Goal: Information Seeking & Learning: Learn about a topic

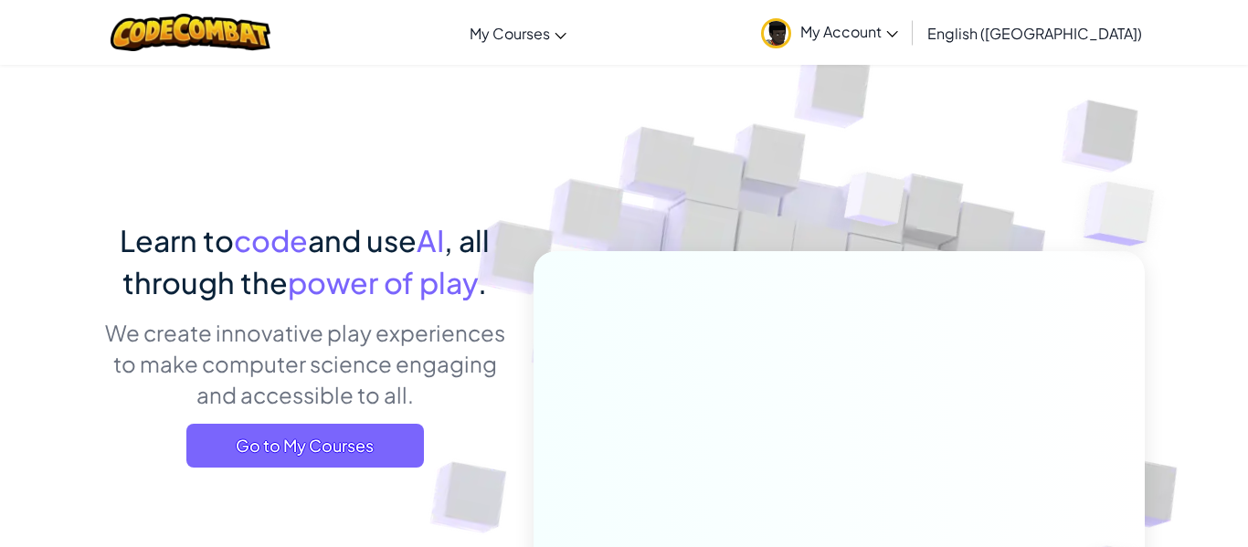
click at [898, 25] on span "My Account" at bounding box center [849, 31] width 98 height 19
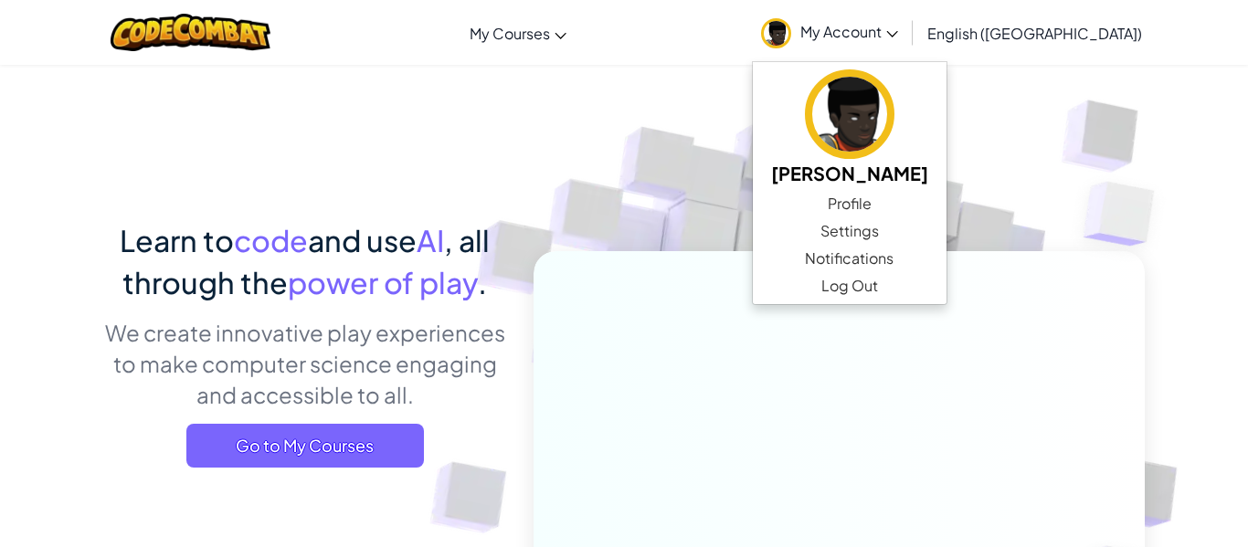
click at [825, 178] on img at bounding box center [877, 204] width 132 height 136
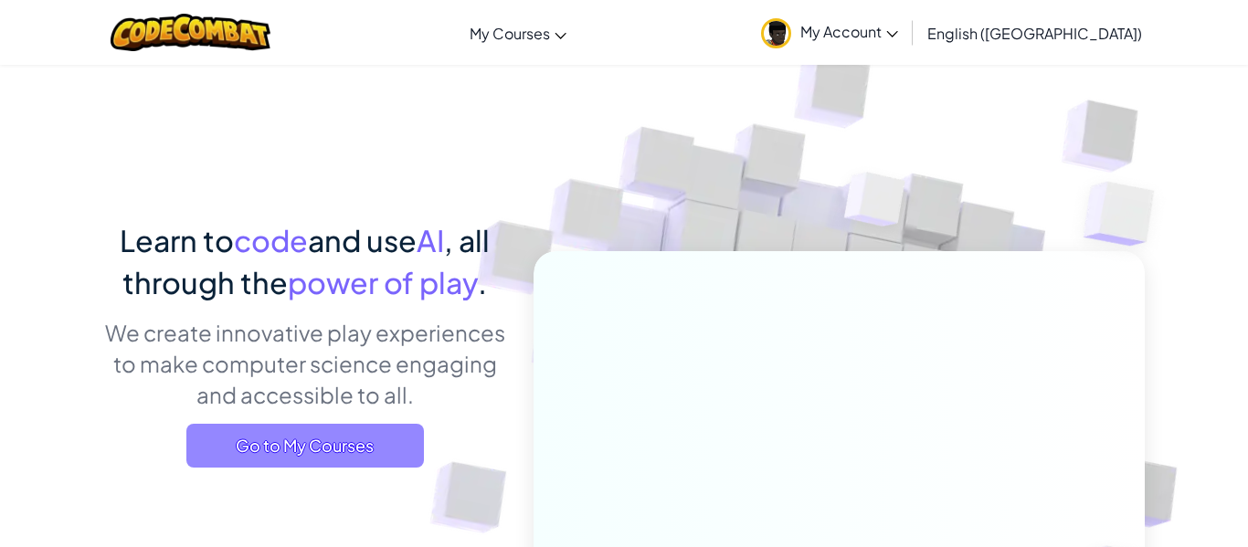
click at [368, 466] on span "Go to My Courses" at bounding box center [305, 446] width 238 height 44
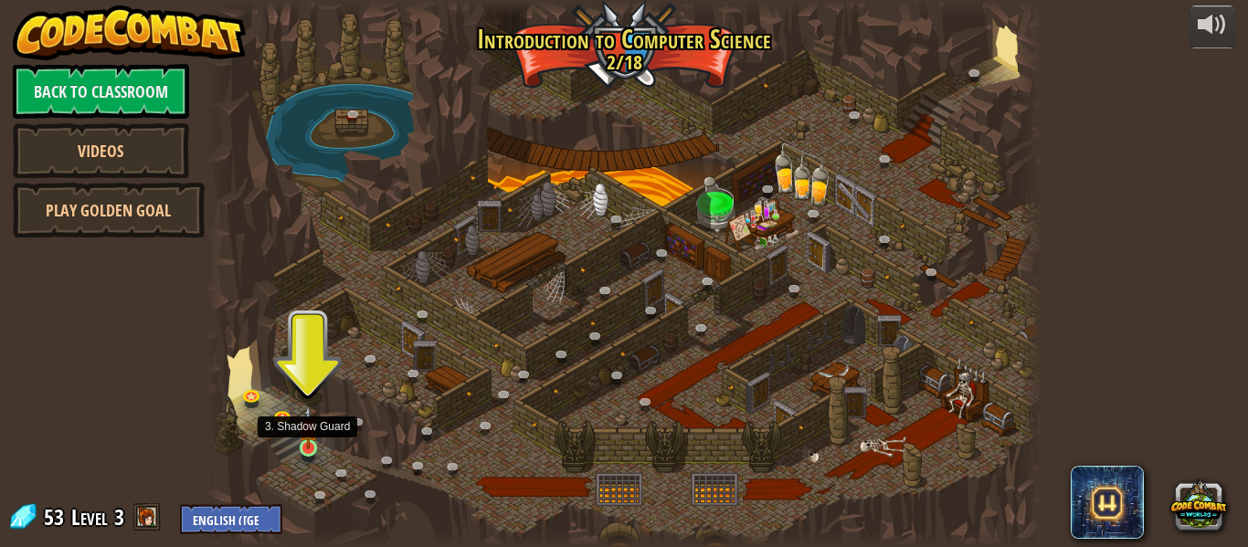
click at [307, 436] on img at bounding box center [308, 428] width 19 height 44
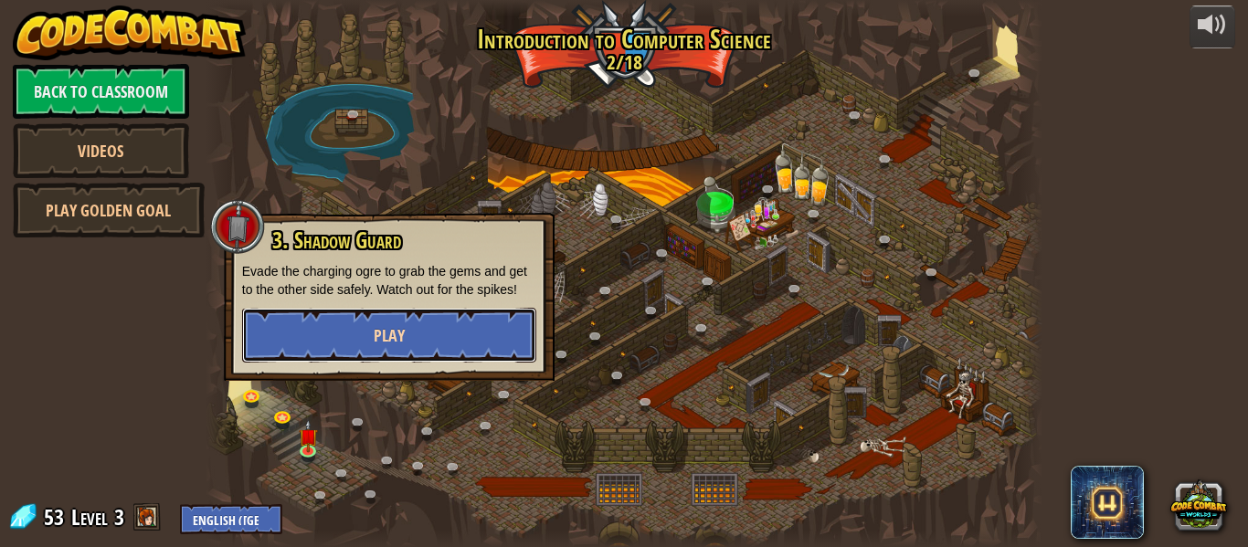
click at [431, 335] on button "Play" at bounding box center [389, 335] width 294 height 55
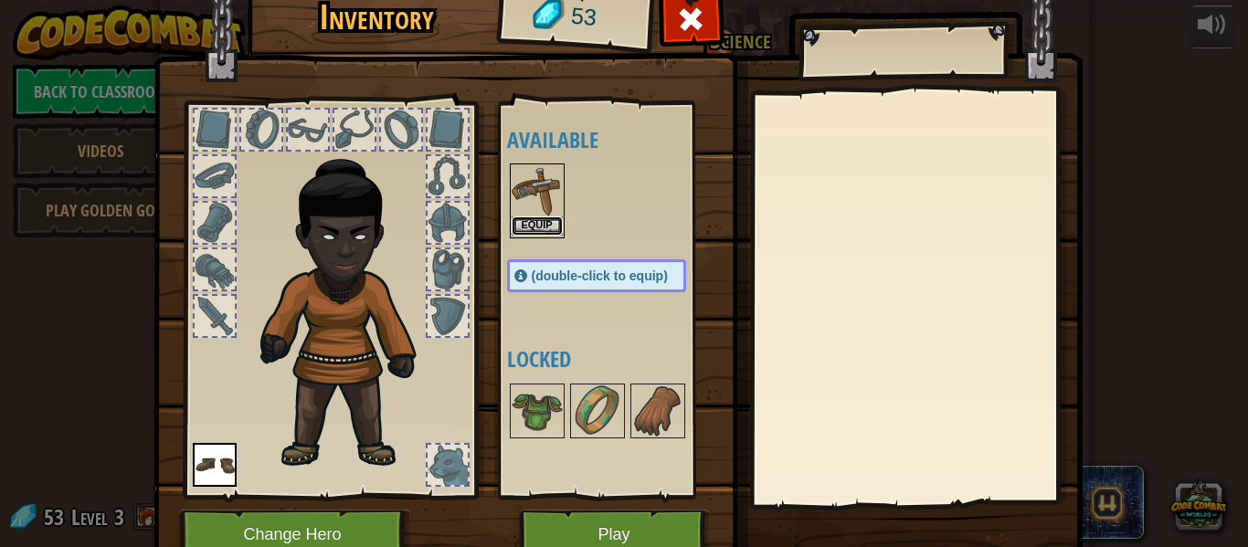
click at [536, 226] on button "Equip" at bounding box center [537, 226] width 51 height 19
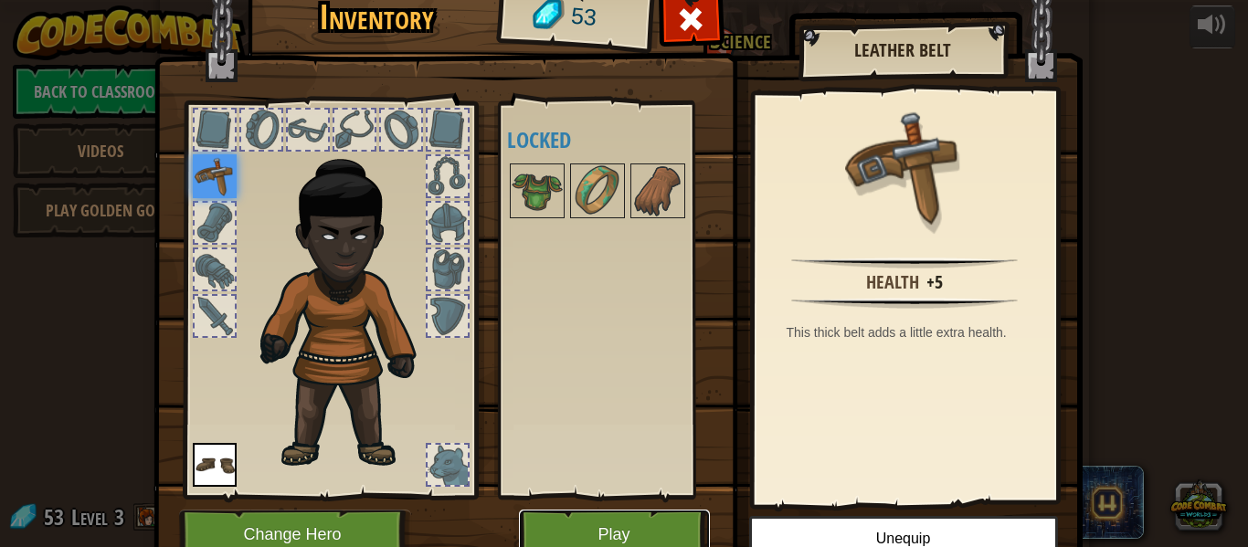
click at [574, 520] on button "Play" at bounding box center [614, 535] width 191 height 50
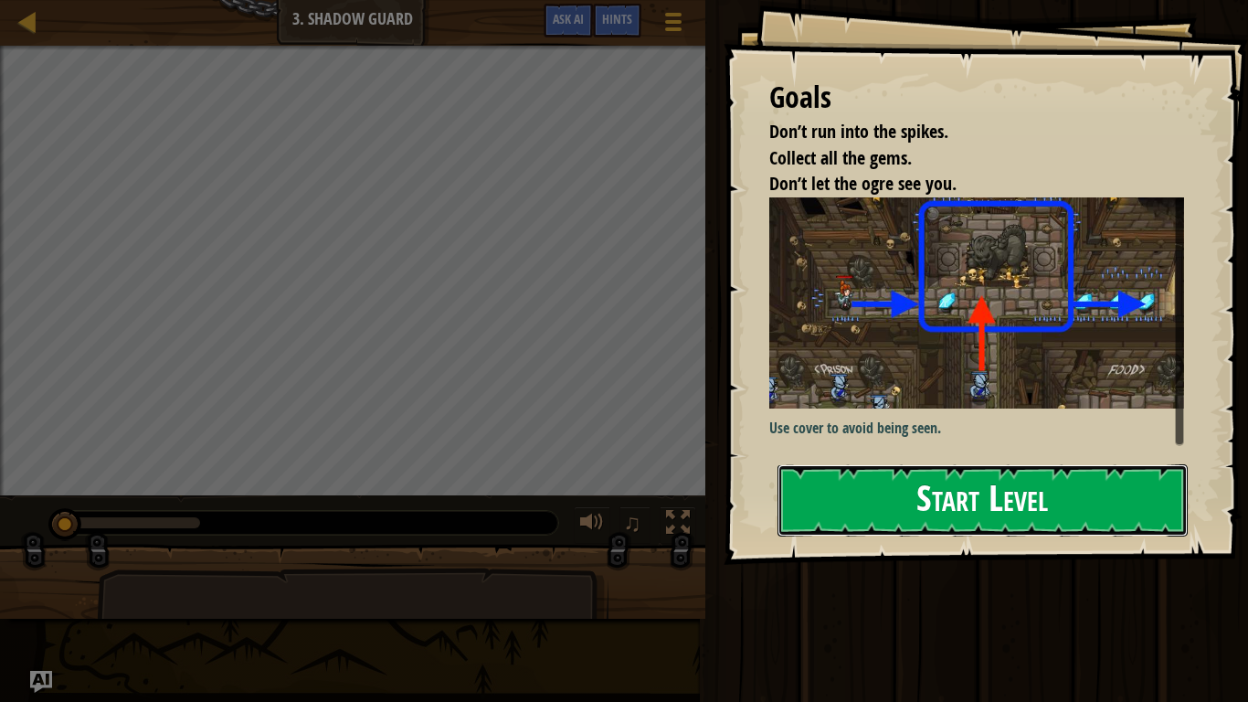
click at [847, 516] on button "Start Level" at bounding box center [983, 500] width 410 height 72
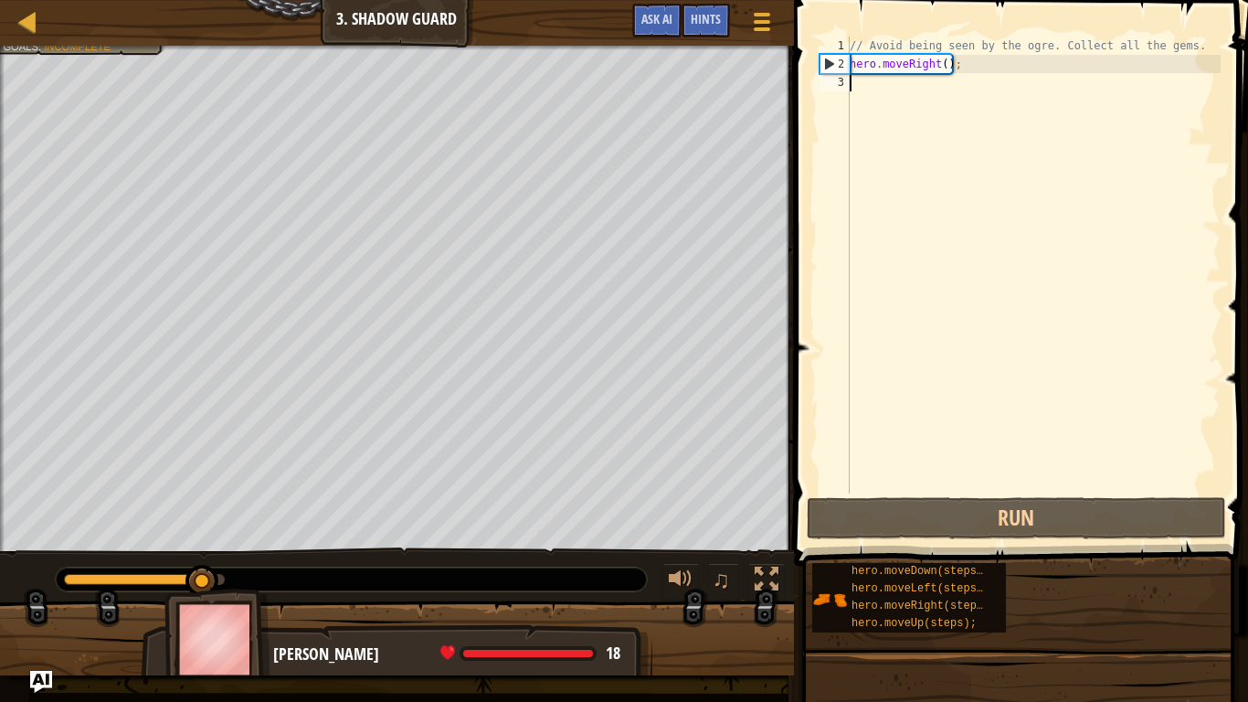
click at [860, 94] on div "// Avoid being seen by the ogre. Collect all the gems. hero . moveRight ( ) ;" at bounding box center [1033, 283] width 375 height 493
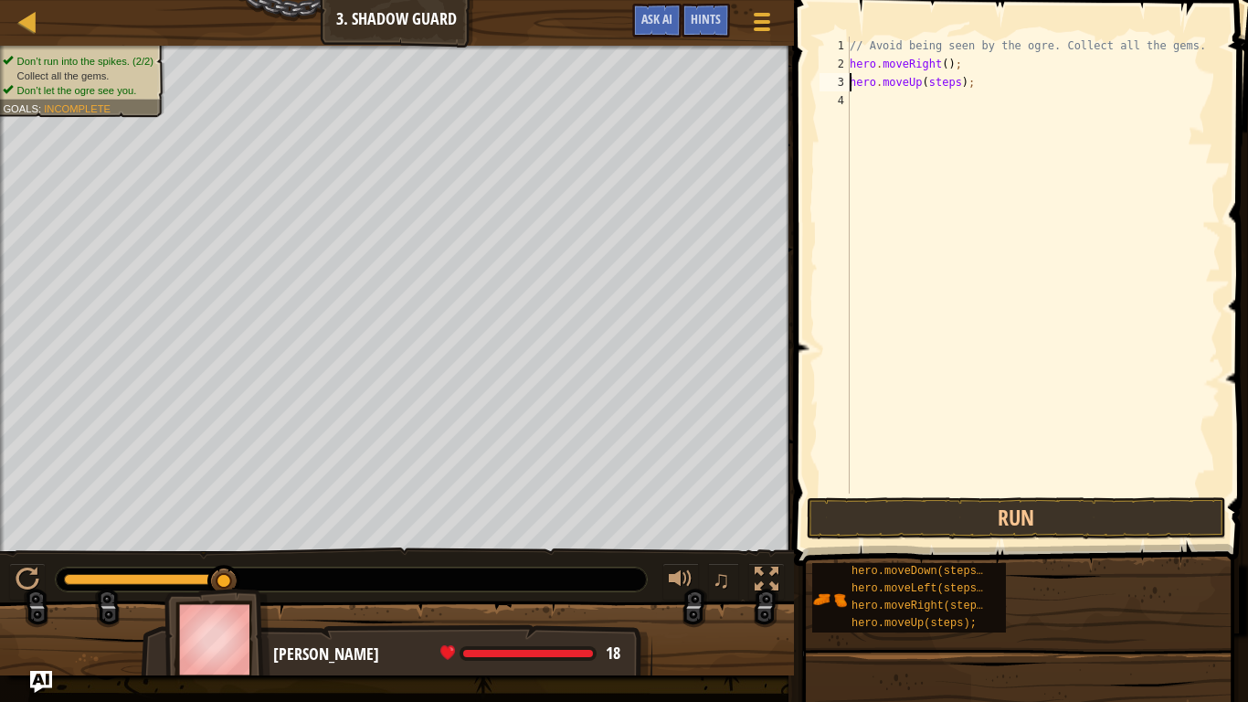
click at [946, 65] on div "// Avoid being seen by the ogre. Collect all the gems. hero . moveRight ( ) ; h…" at bounding box center [1033, 283] width 375 height 493
click at [949, 83] on div "// Avoid being seen by the ogre. Collect all the gems. hero . moveRight ( 1 ) ;…" at bounding box center [1033, 283] width 375 height 493
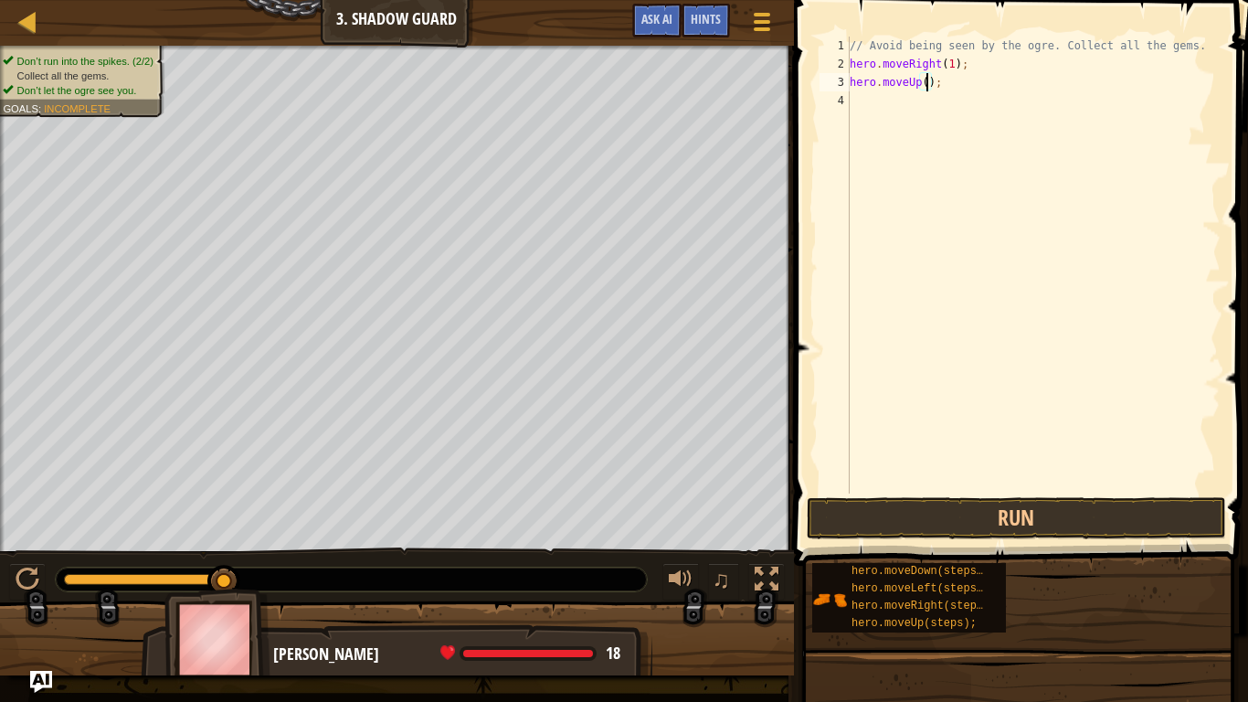
type textarea "hero.moveUp(1);"
click at [949, 107] on div "// Avoid being seen by the ogre. Collect all the gems. hero . moveRight ( 1 ) ;…" at bounding box center [1033, 283] width 375 height 493
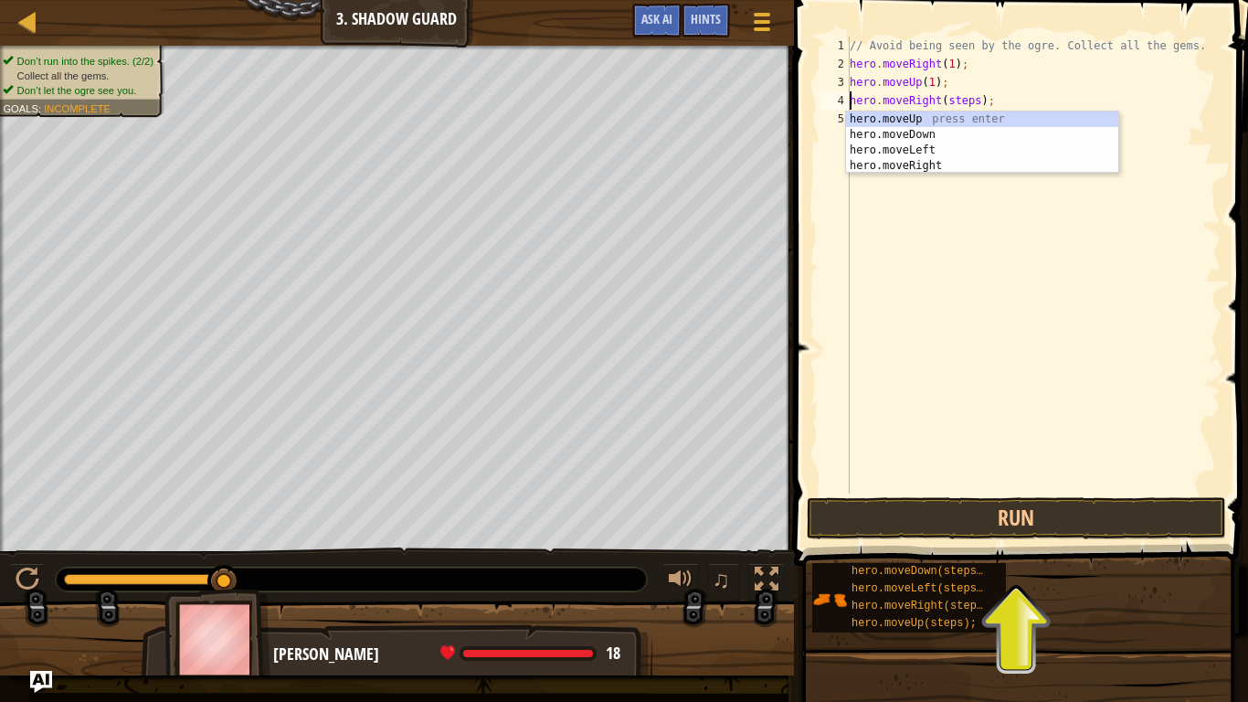
click at [970, 97] on div "// Avoid being seen by the ogre. Collect all the gems. hero . moveRight ( 1 ) ;…" at bounding box center [1033, 283] width 375 height 493
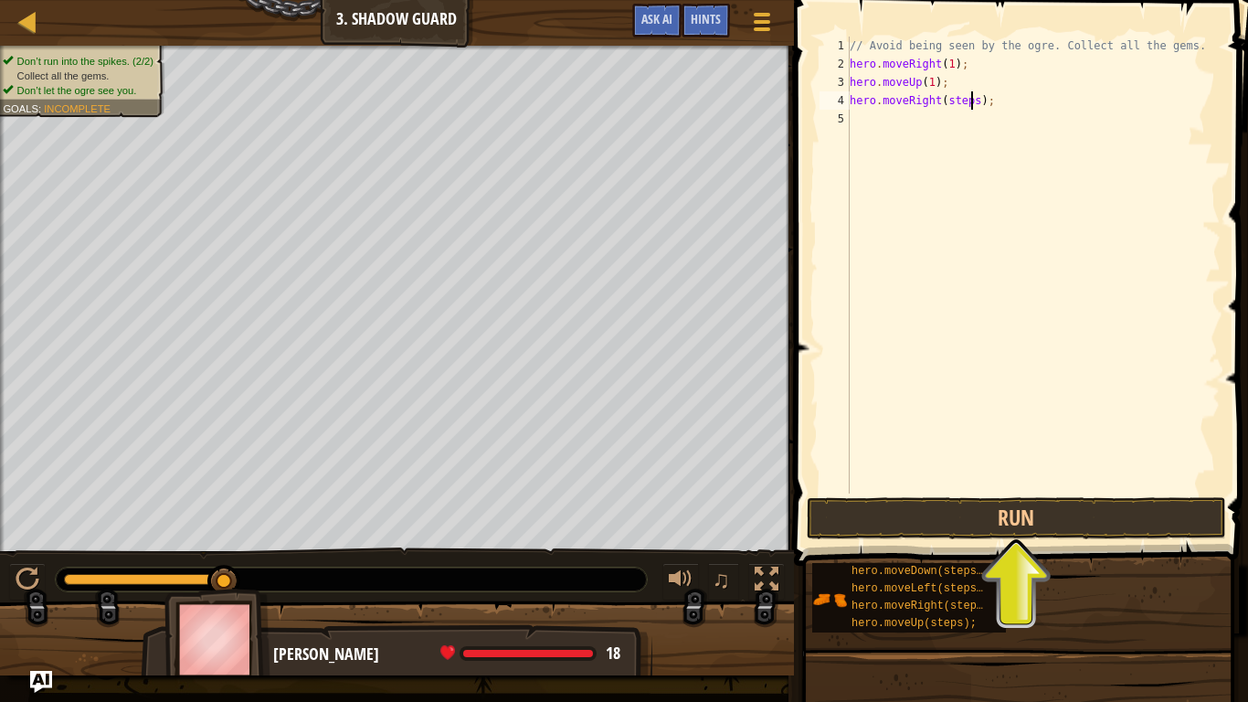
click at [970, 97] on div "// Avoid being seen by the ogre. Collect all the gems. hero . moveRight ( 1 ) ;…" at bounding box center [1033, 283] width 375 height 493
type textarea "hero.moveRight(1);"
click at [971, 122] on div "// Avoid being seen by the ogre. Collect all the gems. hero . moveRight ( 1 ) ;…" at bounding box center [1033, 283] width 375 height 493
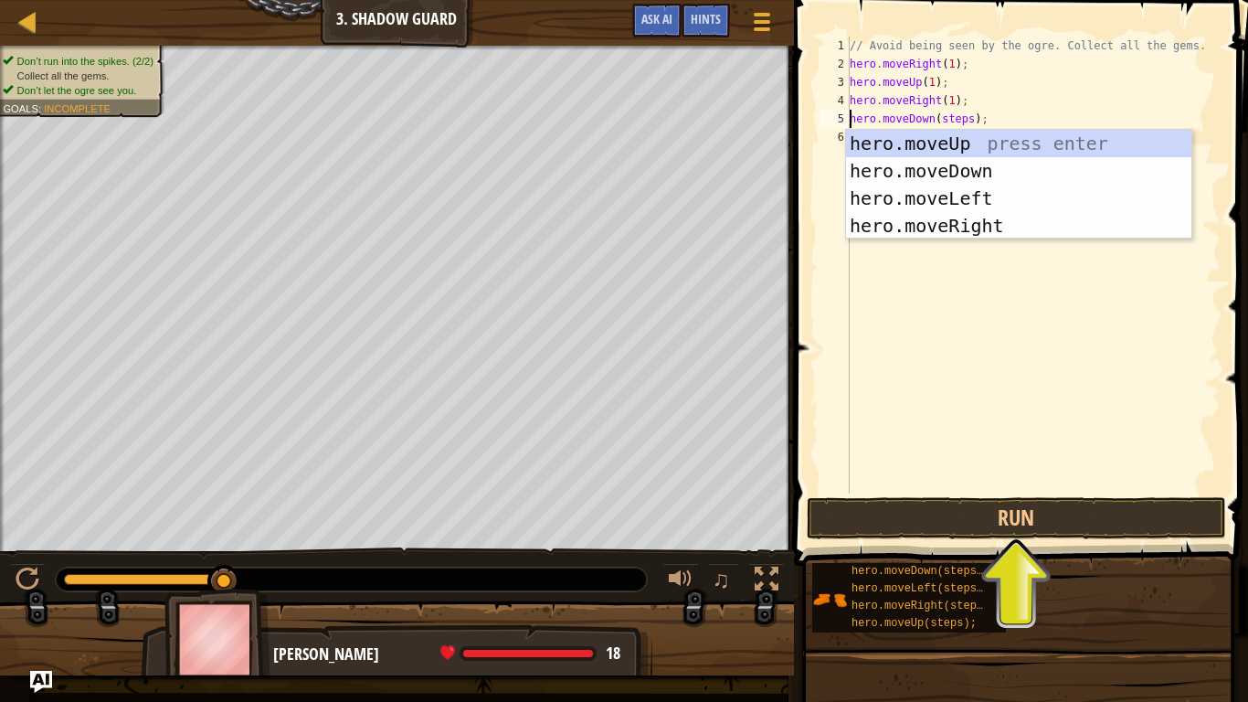
click at [944, 123] on div "// Avoid being seen by the ogre. Collect all the gems. hero . moveRight ( 1 ) ;…" at bounding box center [1033, 283] width 375 height 493
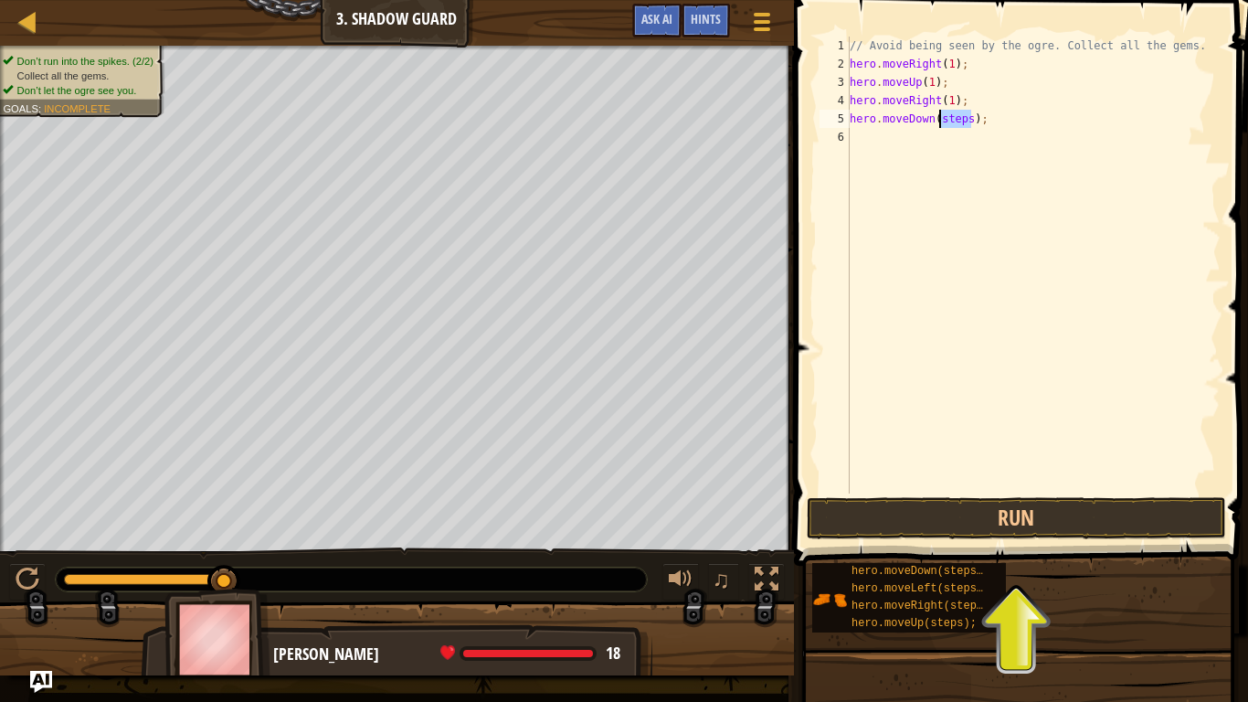
click at [944, 123] on div "// Avoid being seen by the ogre. Collect all the gems. hero . moveRight ( 1 ) ;…" at bounding box center [1033, 283] width 375 height 493
type textarea "hero.moveDown(1);"
click at [905, 139] on div "// Avoid being seen by the ogre. Collect all the gems. hero . moveRight ( 1 ) ;…" at bounding box center [1033, 283] width 375 height 493
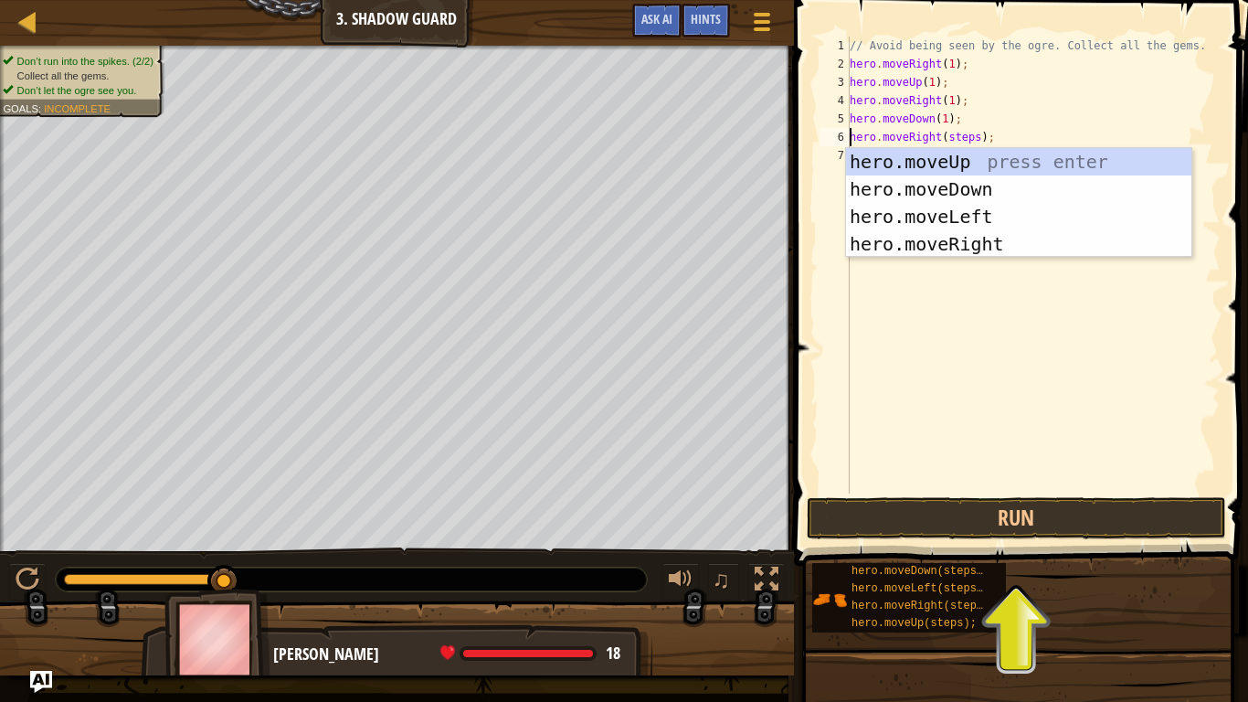
click at [967, 136] on div "// Avoid being seen by the ogre. Collect all the gems. hero . moveRight ( 1 ) ;…" at bounding box center [1033, 283] width 375 height 493
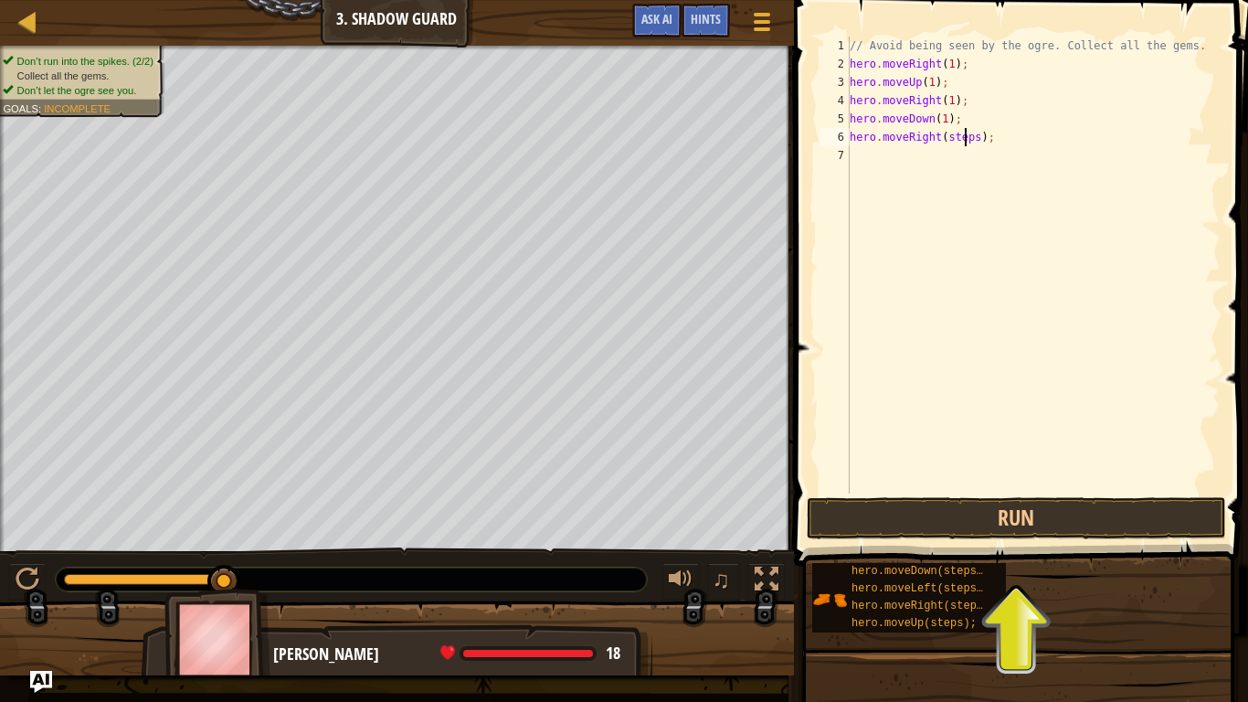
click at [967, 136] on div "// Avoid being seen by the ogre. Collect all the gems. hero . moveRight ( 1 ) ;…" at bounding box center [1033, 283] width 375 height 493
type textarea "hero.moveRight(1);"
click at [1007, 516] on button "Run" at bounding box center [1016, 518] width 419 height 42
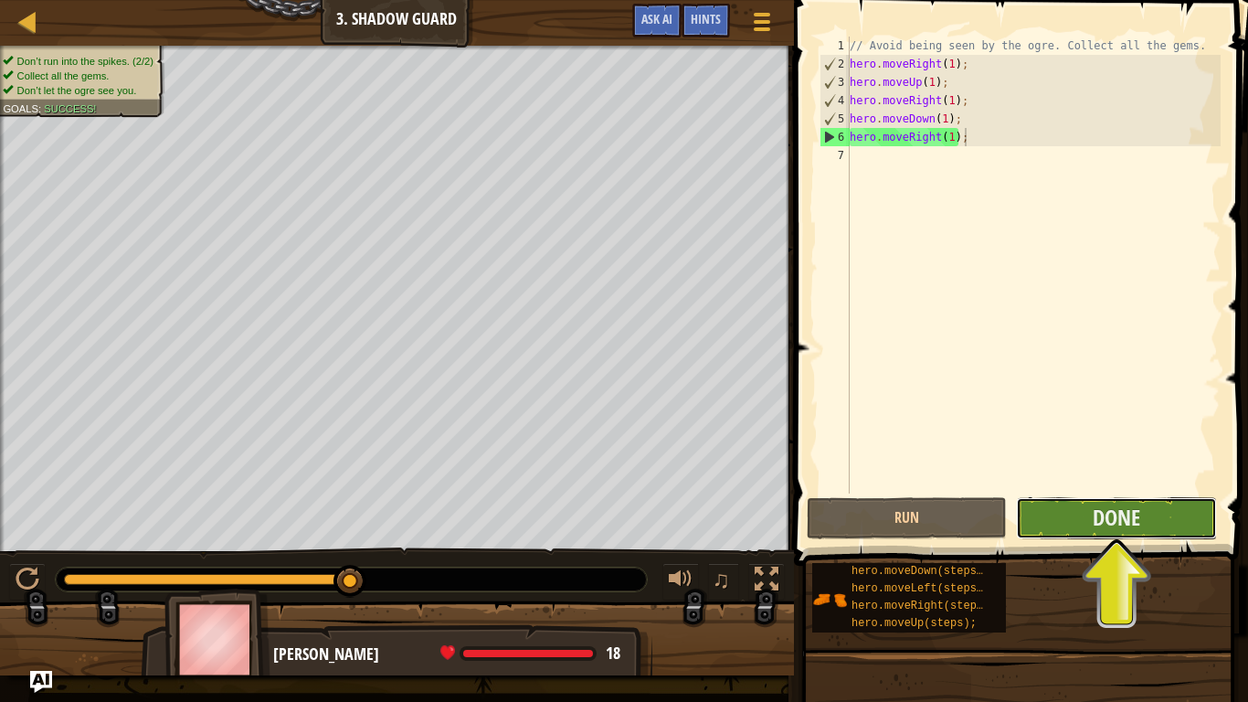
click at [1081, 514] on button "Done" at bounding box center [1116, 518] width 200 height 42
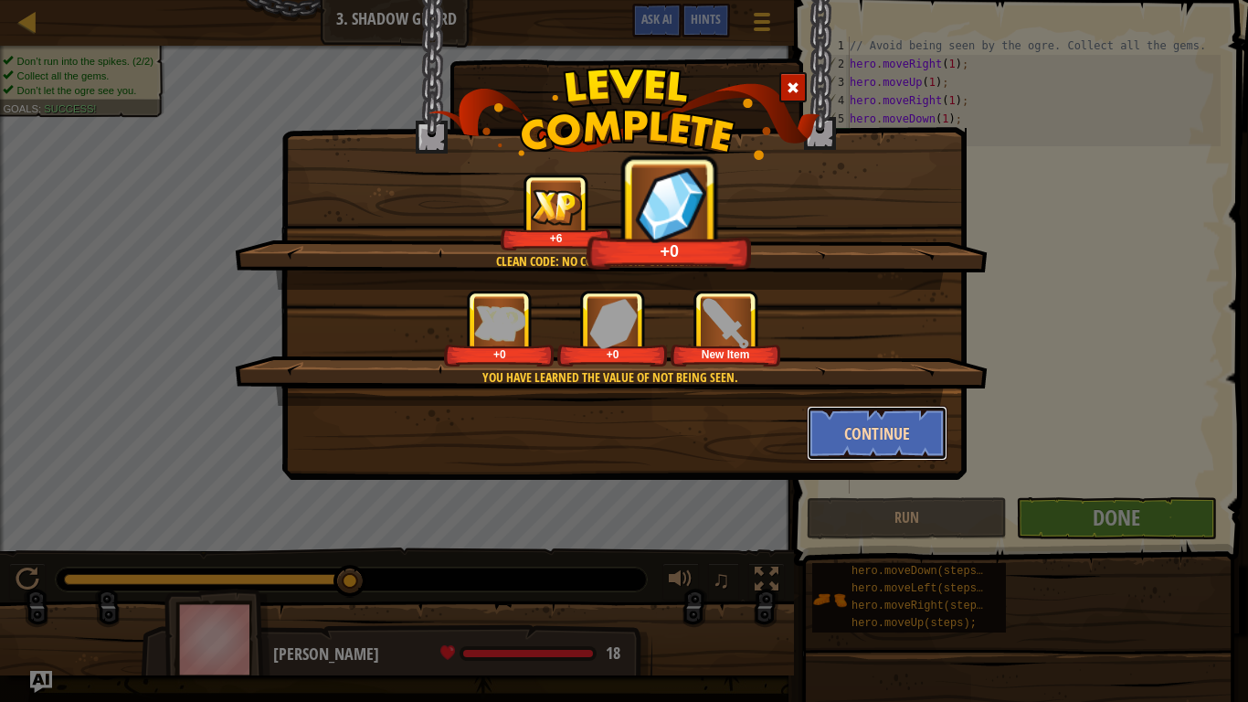
click at [849, 411] on button "Continue" at bounding box center [878, 433] width 142 height 55
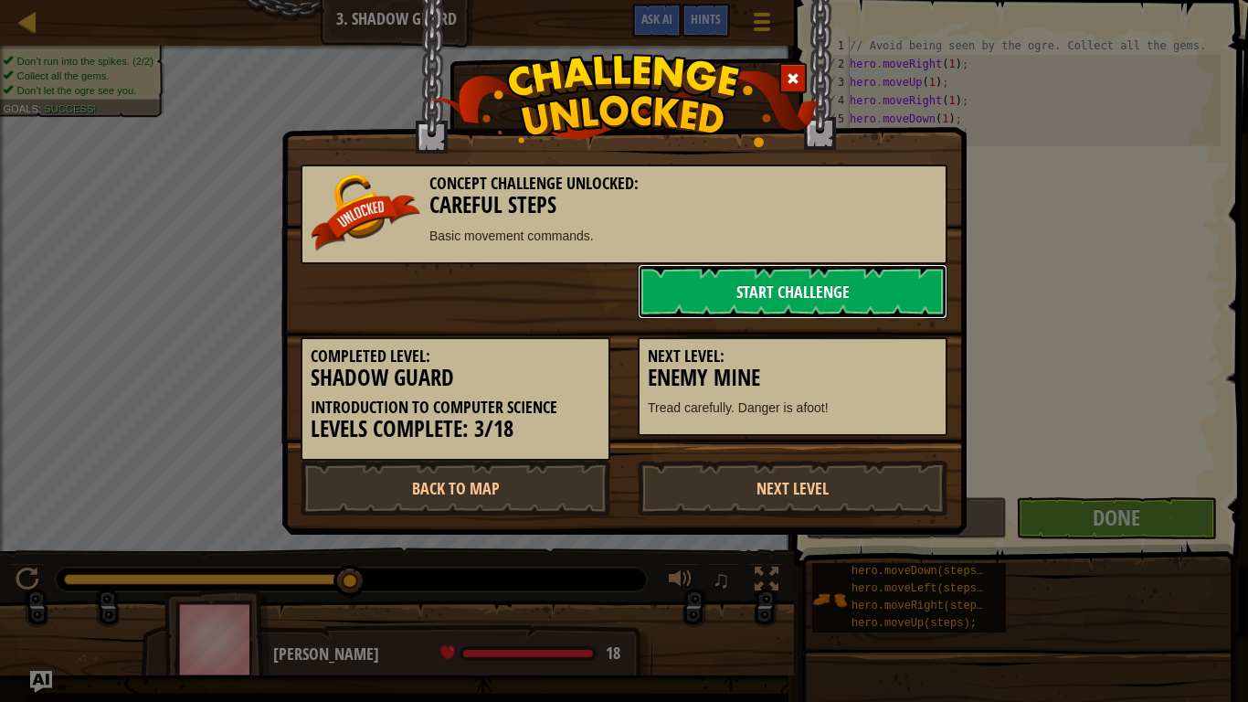
click at [799, 281] on link "Start Challenge" at bounding box center [793, 291] width 310 height 55
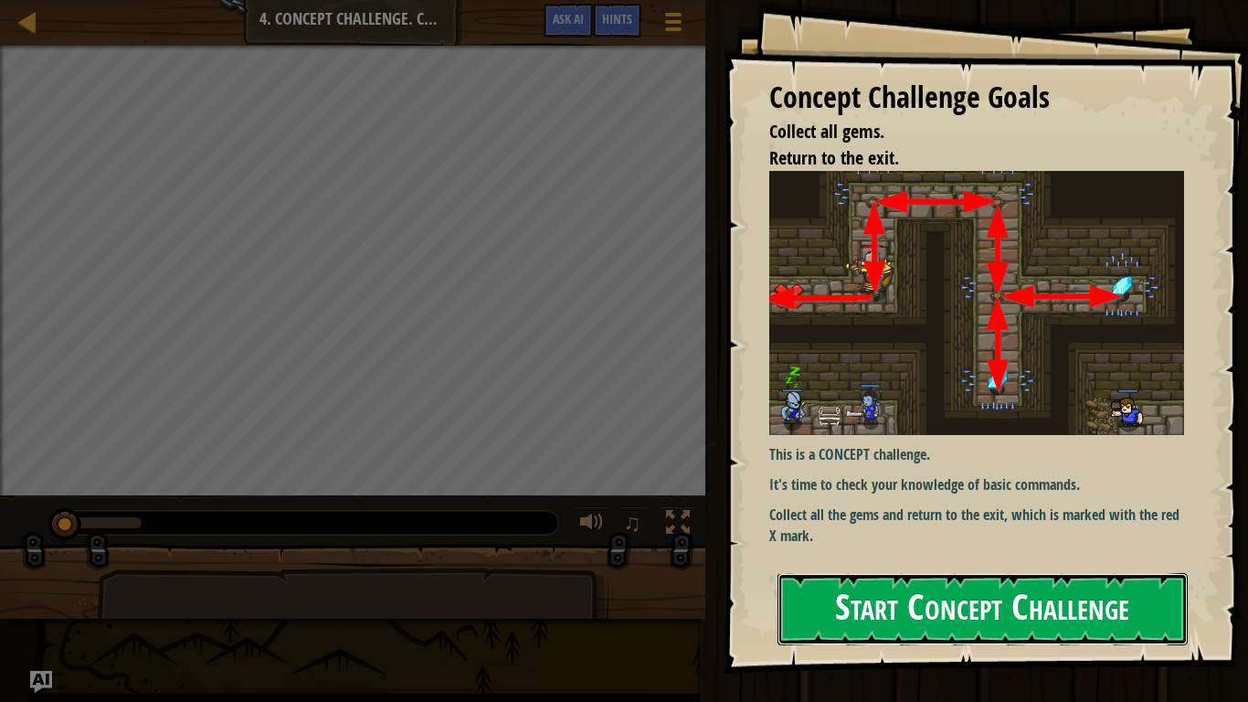
click at [858, 546] on button "Start Concept Challenge" at bounding box center [983, 609] width 410 height 72
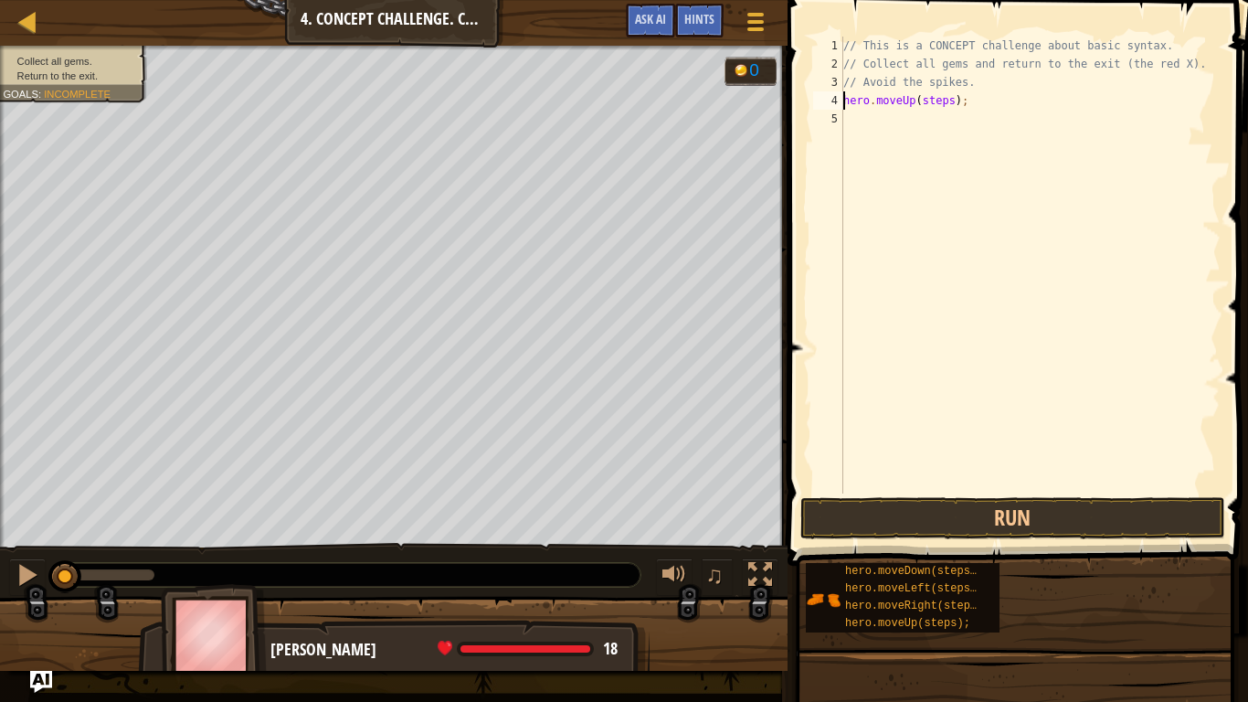
click at [862, 105] on div "// This is a CONCEPT challenge about basic syntax. // Collect all gems and retu…" at bounding box center [1030, 283] width 381 height 493
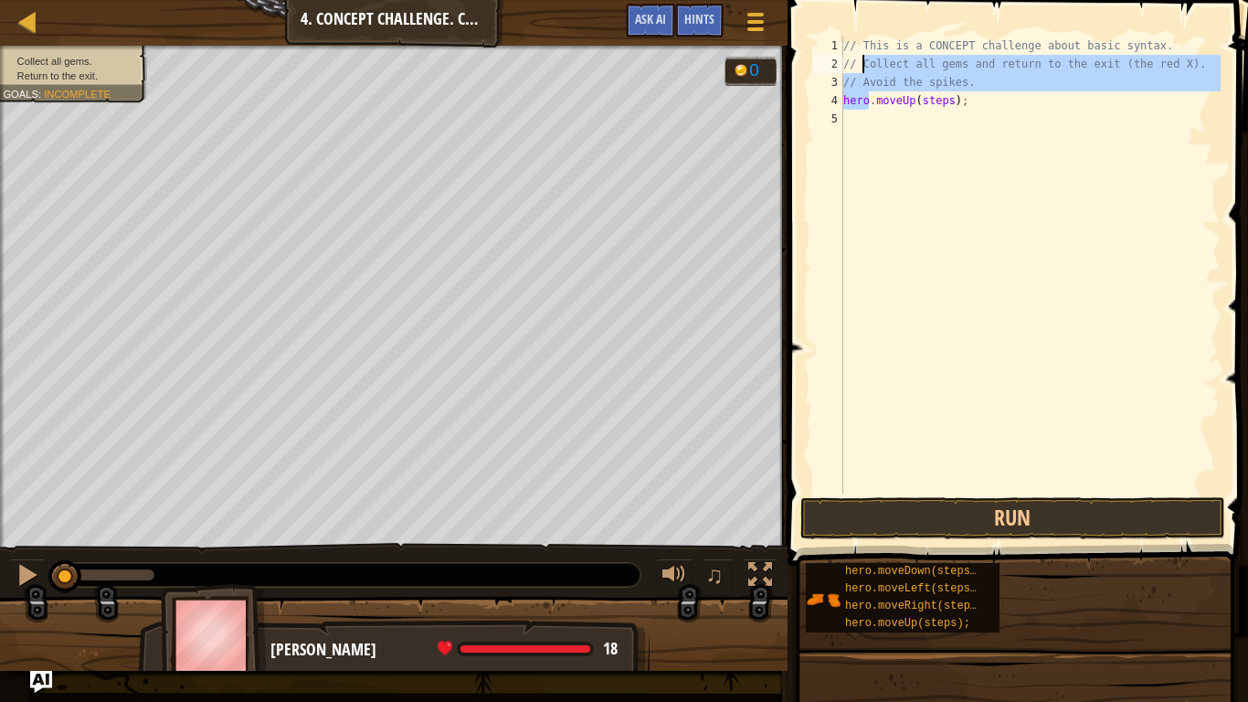
drag, startPoint x: 862, startPoint y: 105, endPoint x: 899, endPoint y: 64, distance: 55.6
click at [899, 64] on div "// This is a CONCEPT challenge about basic syntax. // Collect all gems and retu…" at bounding box center [1030, 283] width 381 height 493
type textarea "// Collect all gems and return to the exit (the red X). // Avoid the spikes."
click at [934, 165] on div "// This is a CONCEPT challenge about basic syntax. // Collect all gems and retu…" at bounding box center [1030, 283] width 381 height 493
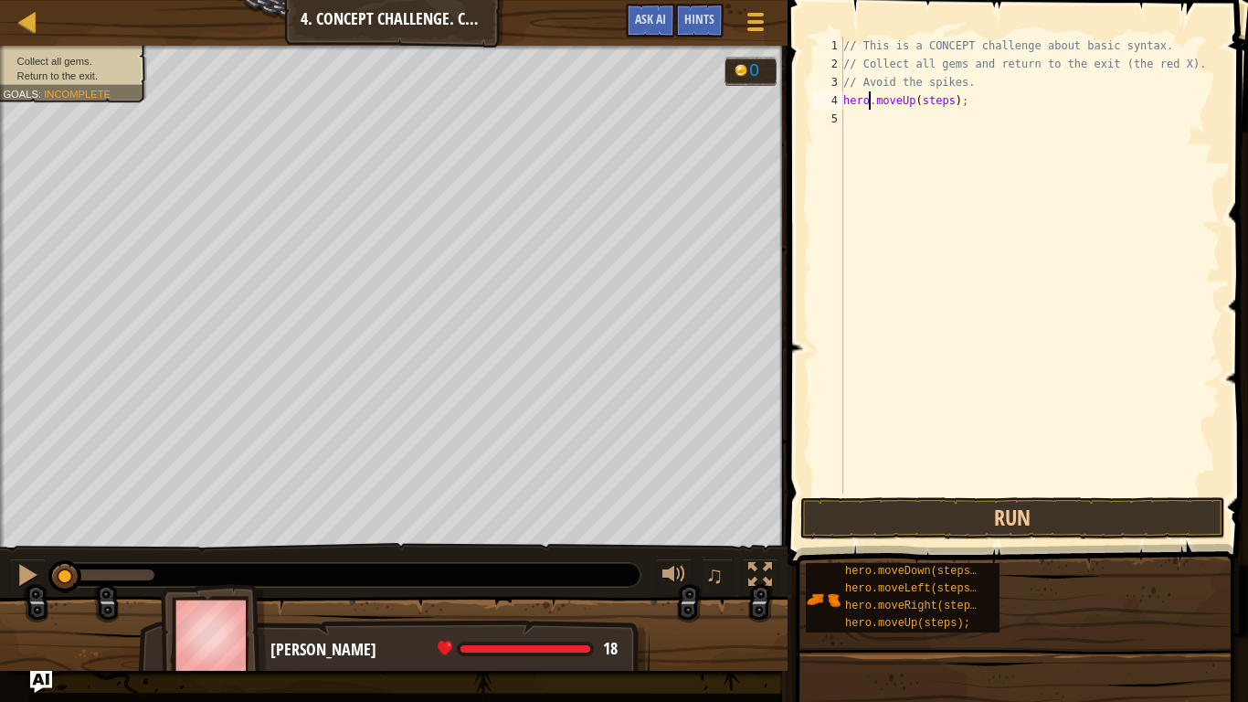
click at [867, 102] on div "// This is a CONCEPT challenge about basic syntax. // Collect all gems and retu…" at bounding box center [1030, 283] width 381 height 493
click at [917, 101] on div "// This is a CONCEPT challenge about basic syntax. // Collect all gems and retu…" at bounding box center [1030, 283] width 381 height 493
click at [917, 101] on div "// This is a CONCEPT challenge about basic syntax. // Collect all gems and retu…" at bounding box center [1030, 265] width 381 height 457
click at [917, 101] on div "// This is a CONCEPT challenge about basic syntax. // Collect all gems and retu…" at bounding box center [1030, 283] width 381 height 493
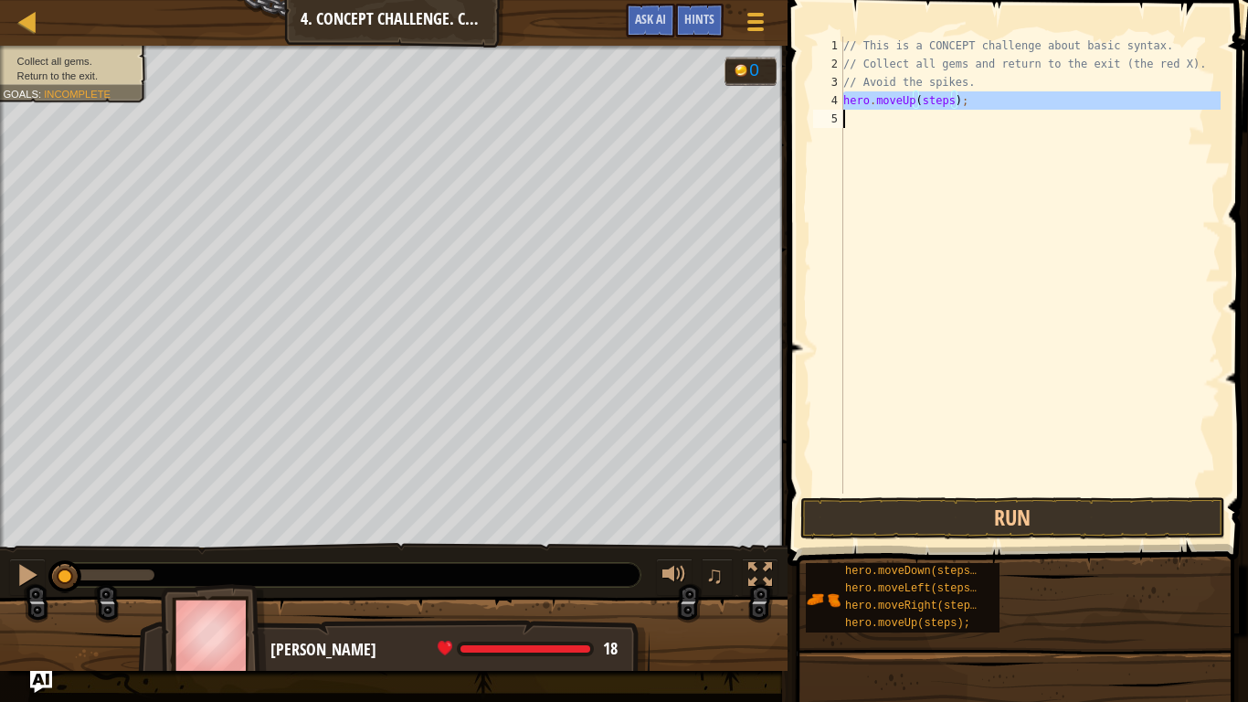
click at [917, 101] on div "// This is a CONCEPT challenge about basic syntax. // Collect all gems and retu…" at bounding box center [1030, 283] width 381 height 493
type textarea "hero.moveUp(steps);"
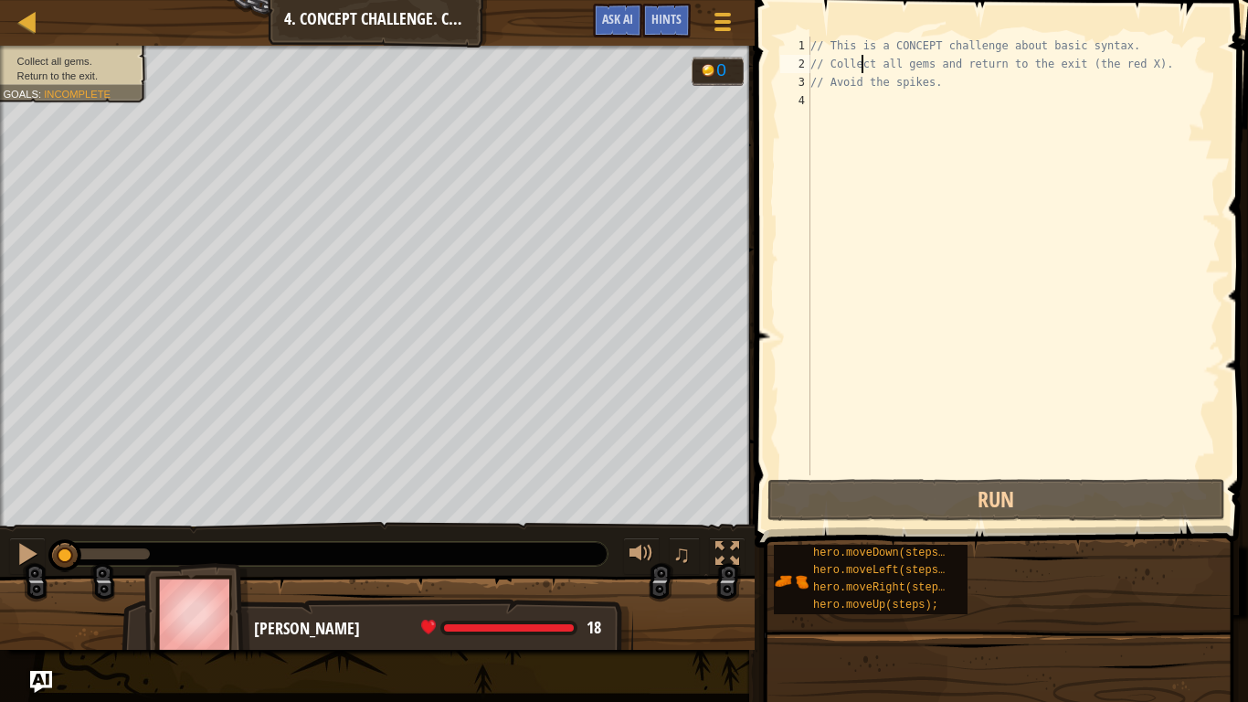
type textarea "// Collct all gems and return to the exit (the red X)."
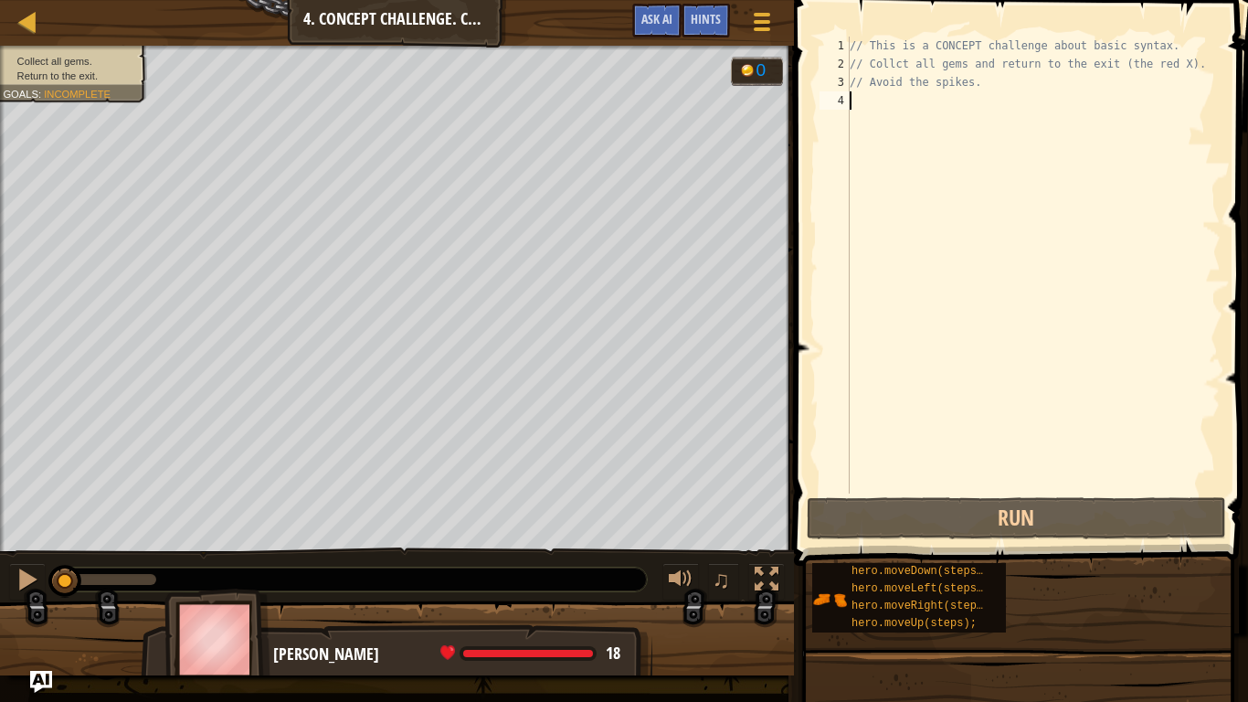
click at [1039, 237] on div "// This is a CONCEPT challenge about basic syntax. // Collct all gems and retur…" at bounding box center [1033, 283] width 375 height 493
click at [892, 64] on div "// This is a CONCEPT challenge about basic syntax. // Collct all gems and retur…" at bounding box center [1033, 283] width 375 height 493
type textarea "// Collect all gems and return to the exit (the red X)."
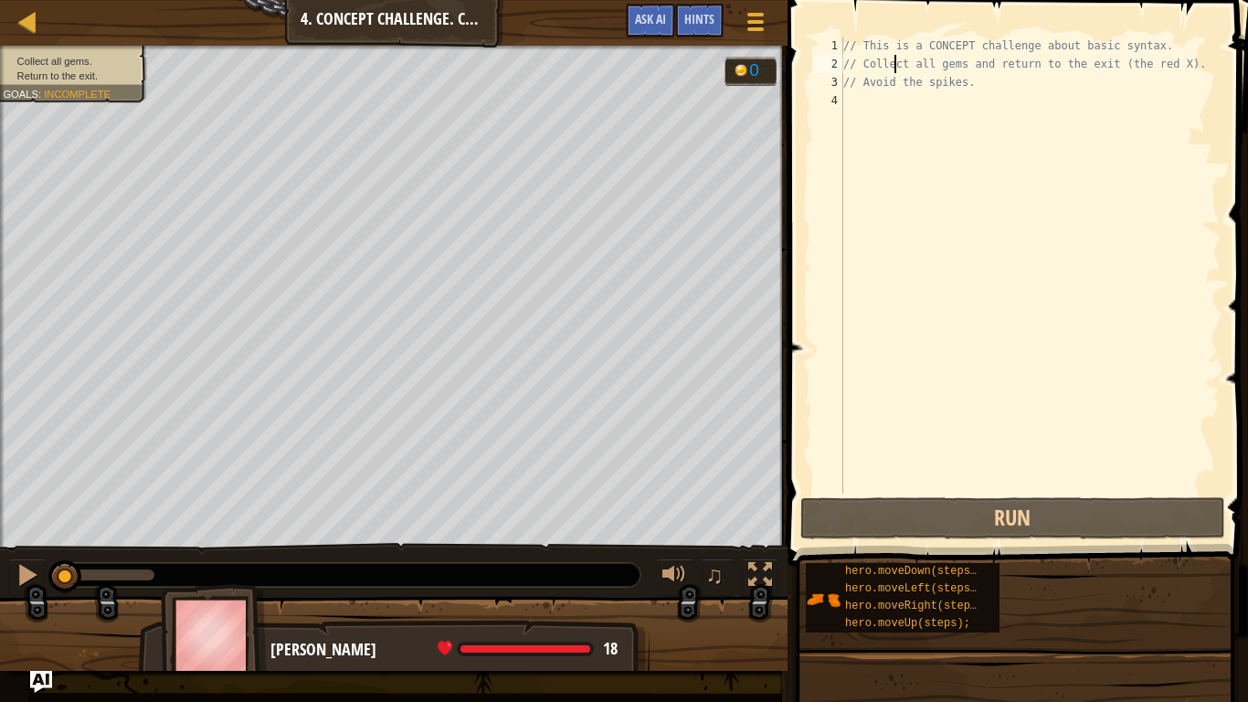
click at [914, 118] on div "// This is a CONCEPT challenge about basic syntax. // Collect all gems and retu…" at bounding box center [1030, 283] width 381 height 493
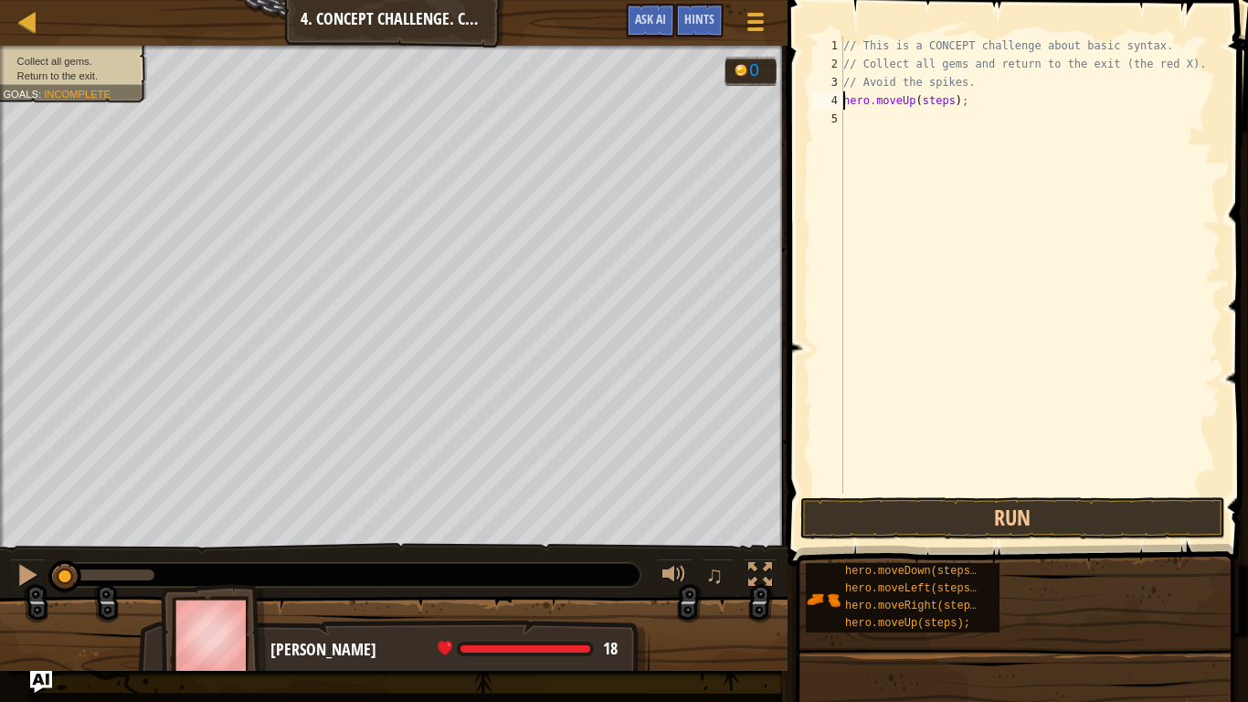
click at [945, 101] on div "// This is a CONCEPT challenge about basic syntax. // Collect all gems and retu…" at bounding box center [1030, 283] width 381 height 493
click at [951, 117] on div "// This is a CONCEPT challenge about basic syntax. // Collect all gems and retu…" at bounding box center [1030, 283] width 381 height 493
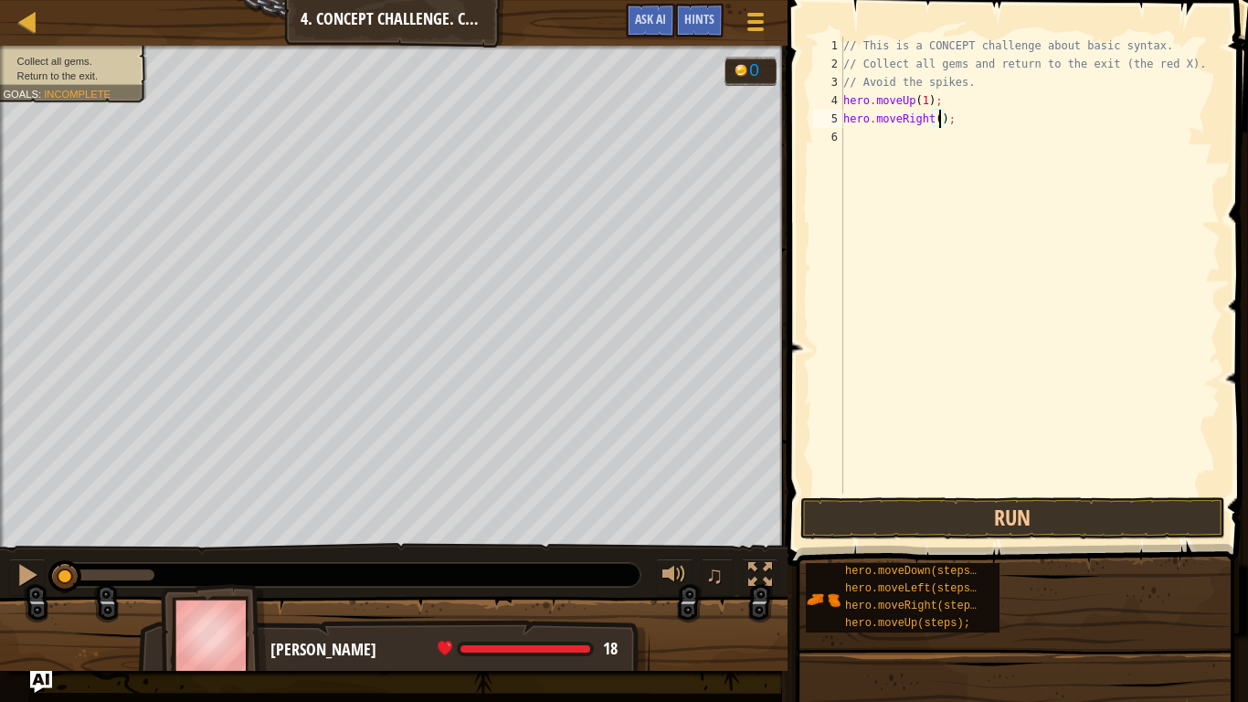
type textarea "hero.moveRight(1);"
click at [946, 141] on div "// This is a CONCEPT challenge about basic syntax. // Collect all gems and retu…" at bounding box center [1030, 283] width 381 height 493
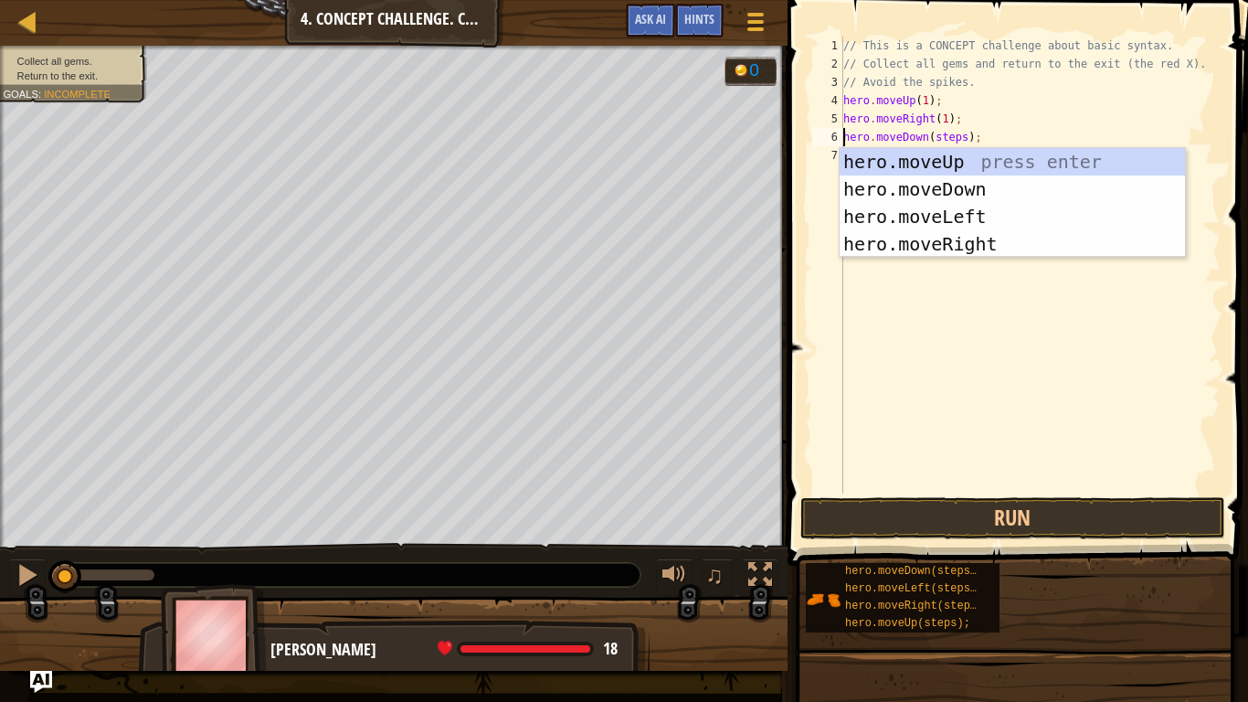
click at [956, 135] on div "// This is a CONCEPT challenge about basic syntax. // Collect all gems and retu…" at bounding box center [1030, 283] width 381 height 493
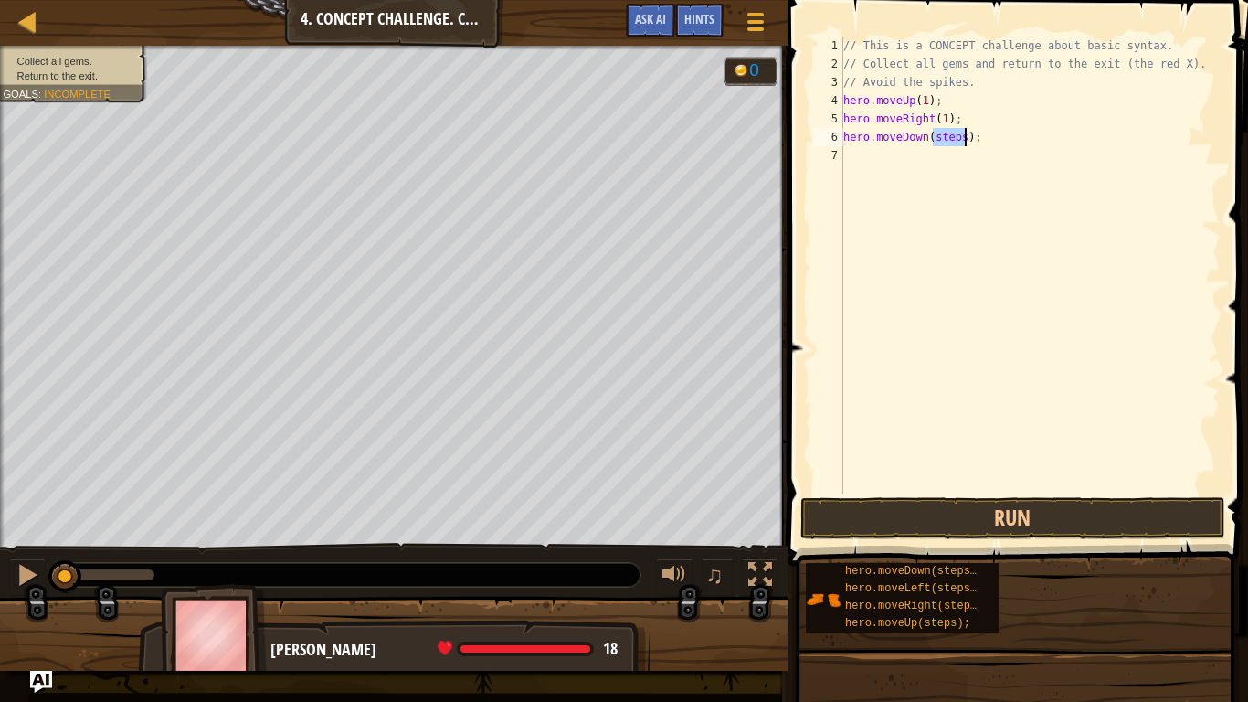
click at [956, 135] on div "// This is a CONCEPT challenge about basic syntax. // Collect all gems and retu…" at bounding box center [1030, 283] width 381 height 493
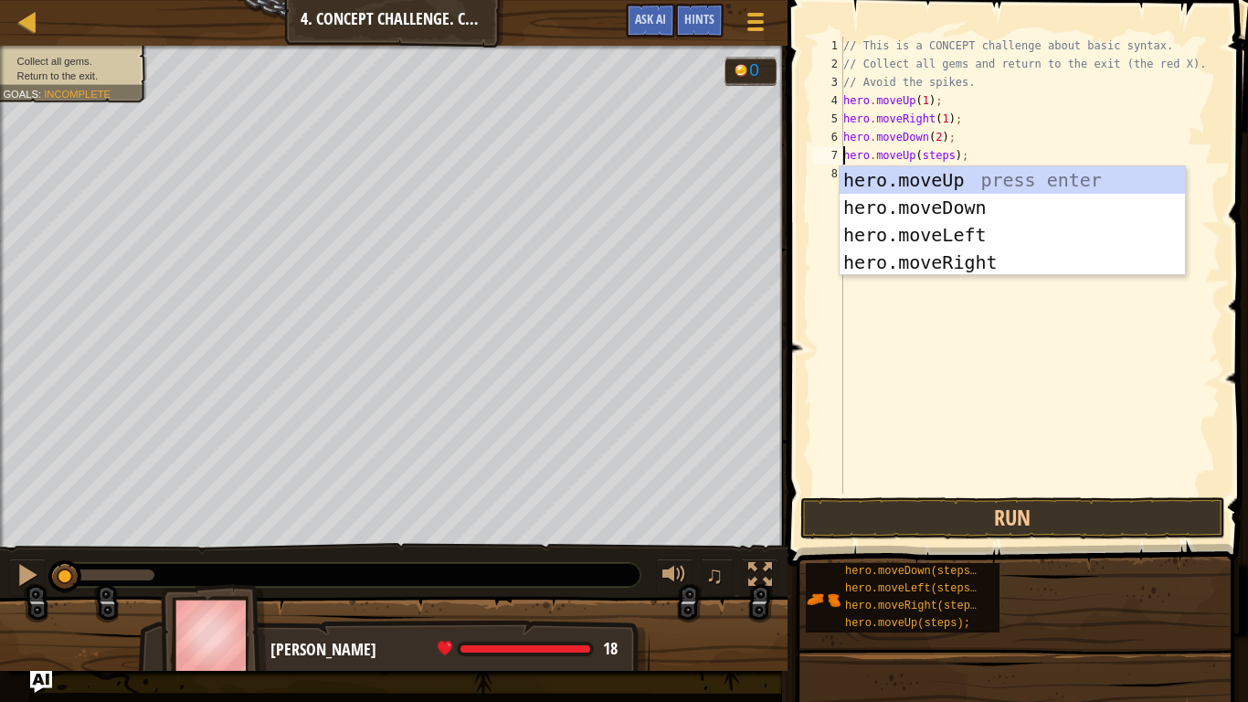
click at [946, 154] on div "// This is a CONCEPT challenge about basic syntax. // Collect all gems and retu…" at bounding box center [1030, 283] width 381 height 493
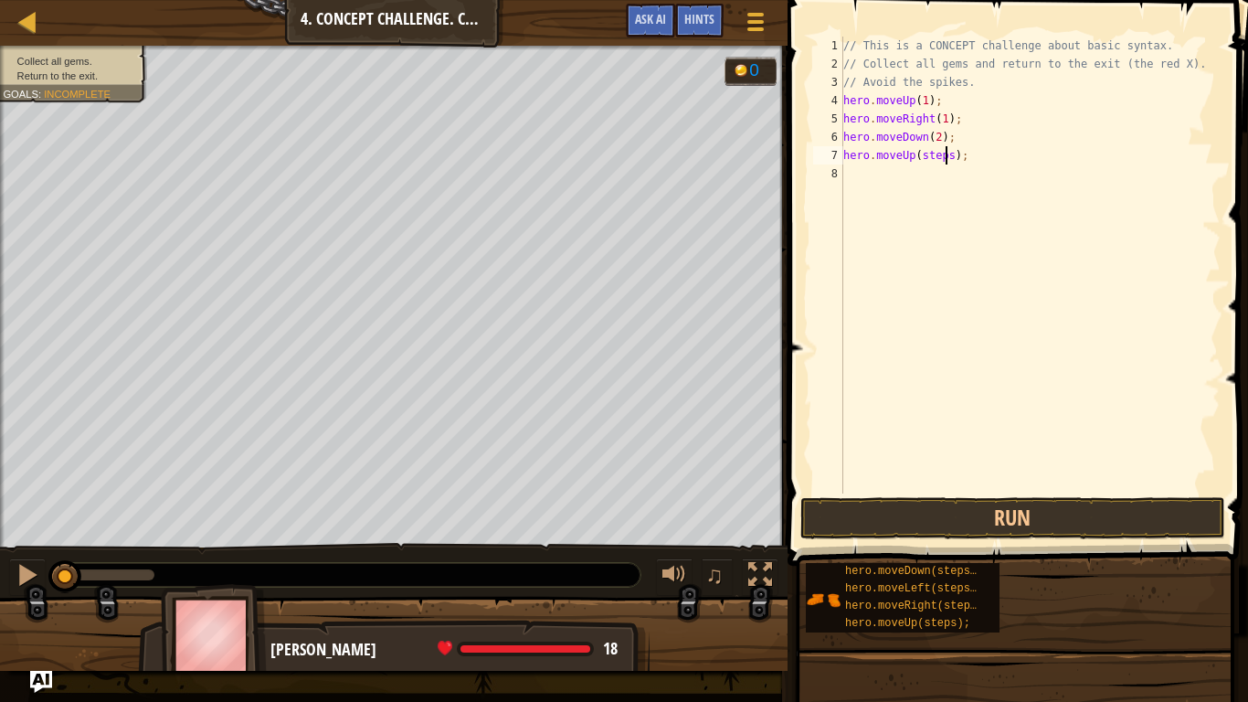
click at [946, 154] on div "// This is a CONCEPT challenge about basic syntax. // Collect all gems and retu…" at bounding box center [1030, 283] width 381 height 493
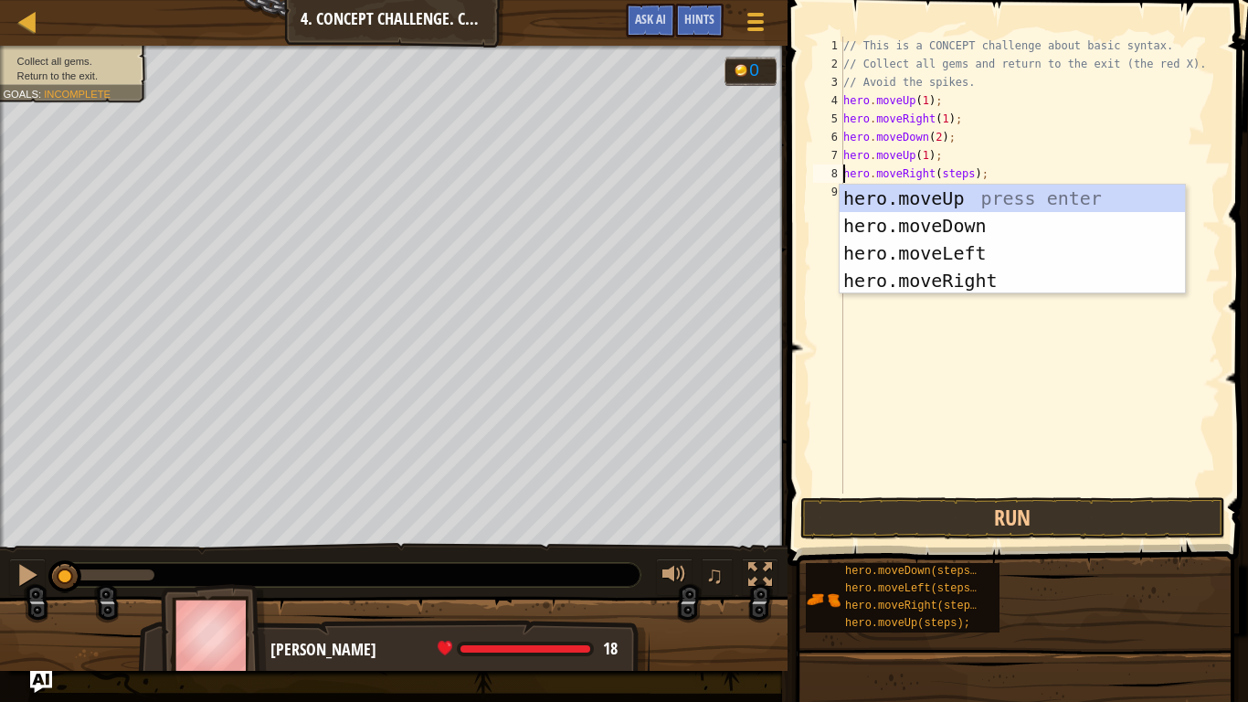
click at [946, 169] on div "// This is a CONCEPT challenge about basic syntax. // Collect all gems and retu…" at bounding box center [1030, 283] width 381 height 493
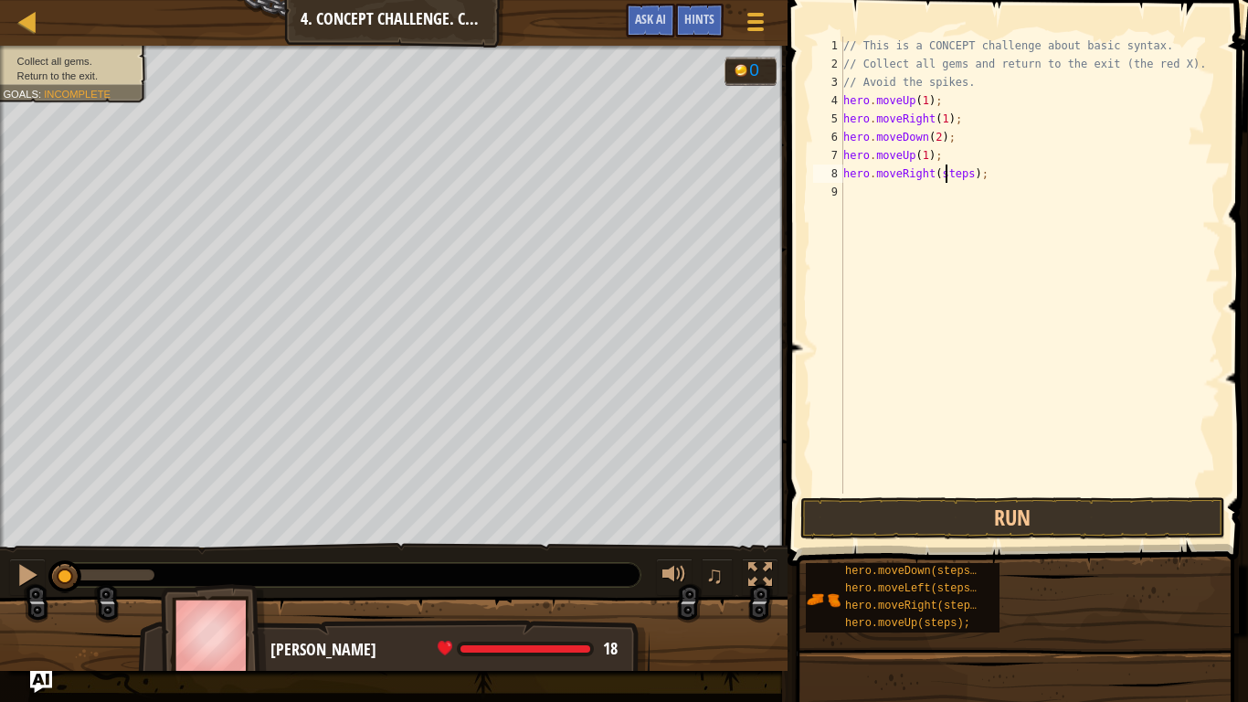
click at [946, 169] on div "// This is a CONCEPT challenge about basic syntax. // Collect all gems and retu…" at bounding box center [1030, 283] width 381 height 493
click at [953, 196] on div "// This is a CONCEPT challenge about basic syntax. // Collect all gems and retu…" at bounding box center [1033, 283] width 375 height 493
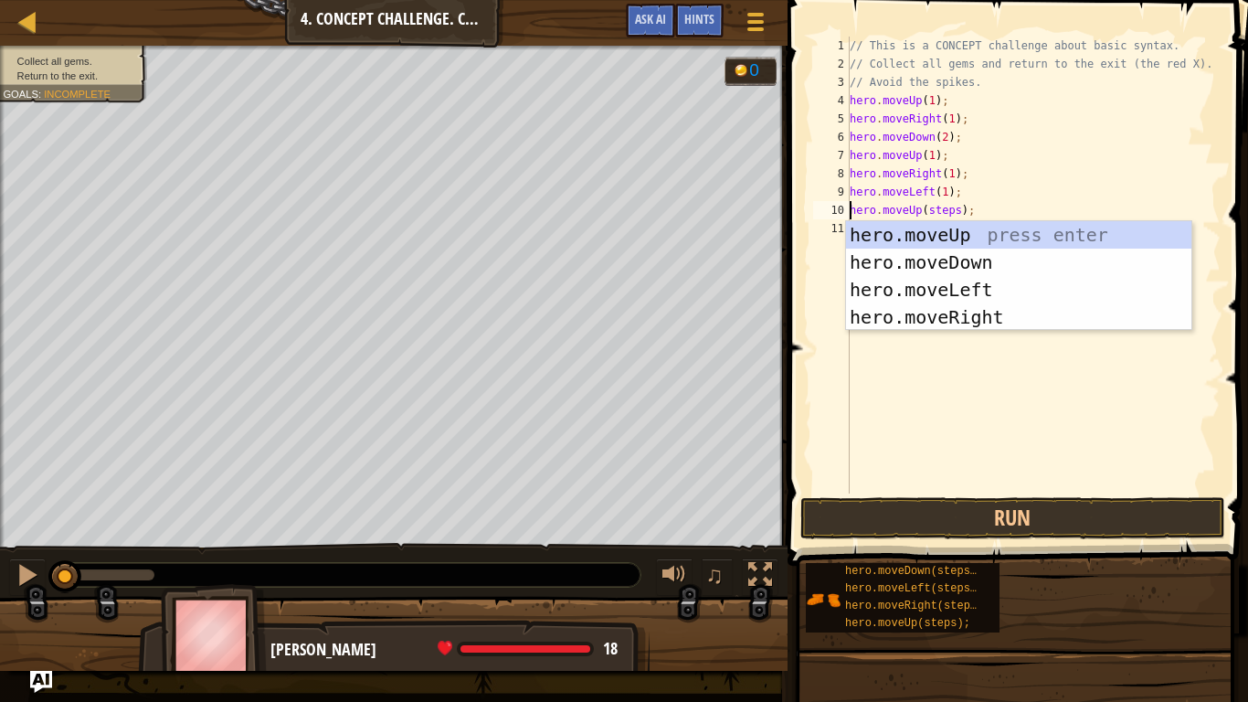
click at [947, 204] on div "// This is a CONCEPT challenge about basic syntax. // Collect all gems and retu…" at bounding box center [1033, 283] width 375 height 493
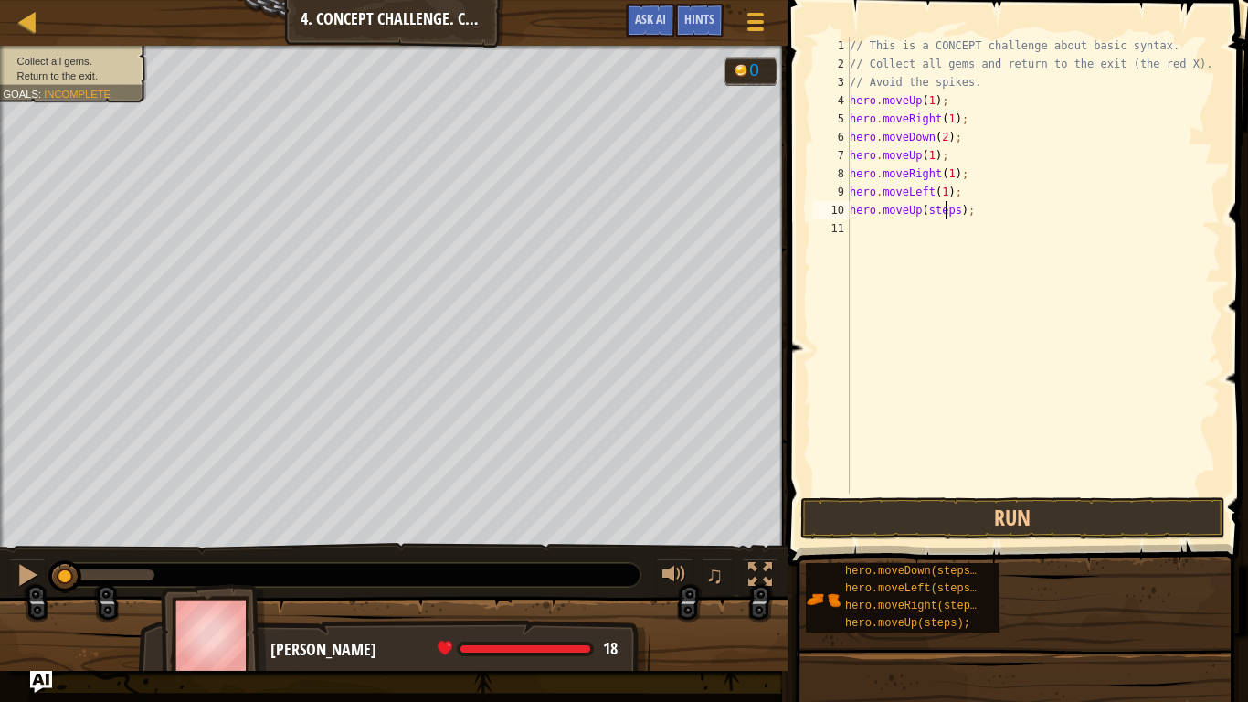
click at [947, 204] on div "// This is a CONCEPT challenge about basic syntax. // Collect all gems and retu…" at bounding box center [1033, 283] width 375 height 493
type textarea "hero.moveUp(1);"
click at [909, 235] on div "// This is a CONCEPT challenge about basic syntax. // Collect all gems and retu…" at bounding box center [1033, 283] width 375 height 493
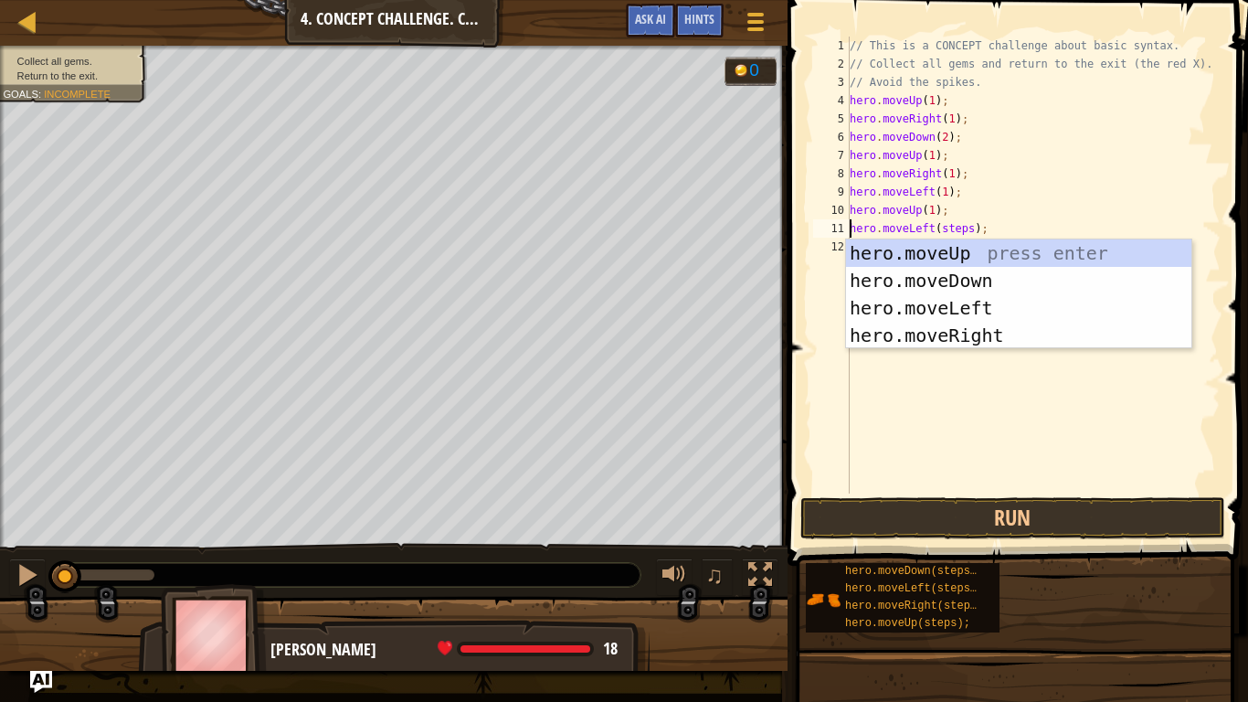
click at [962, 235] on div "// This is a CONCEPT challenge about basic syntax. // Collect all gems and retu…" at bounding box center [1033, 283] width 375 height 493
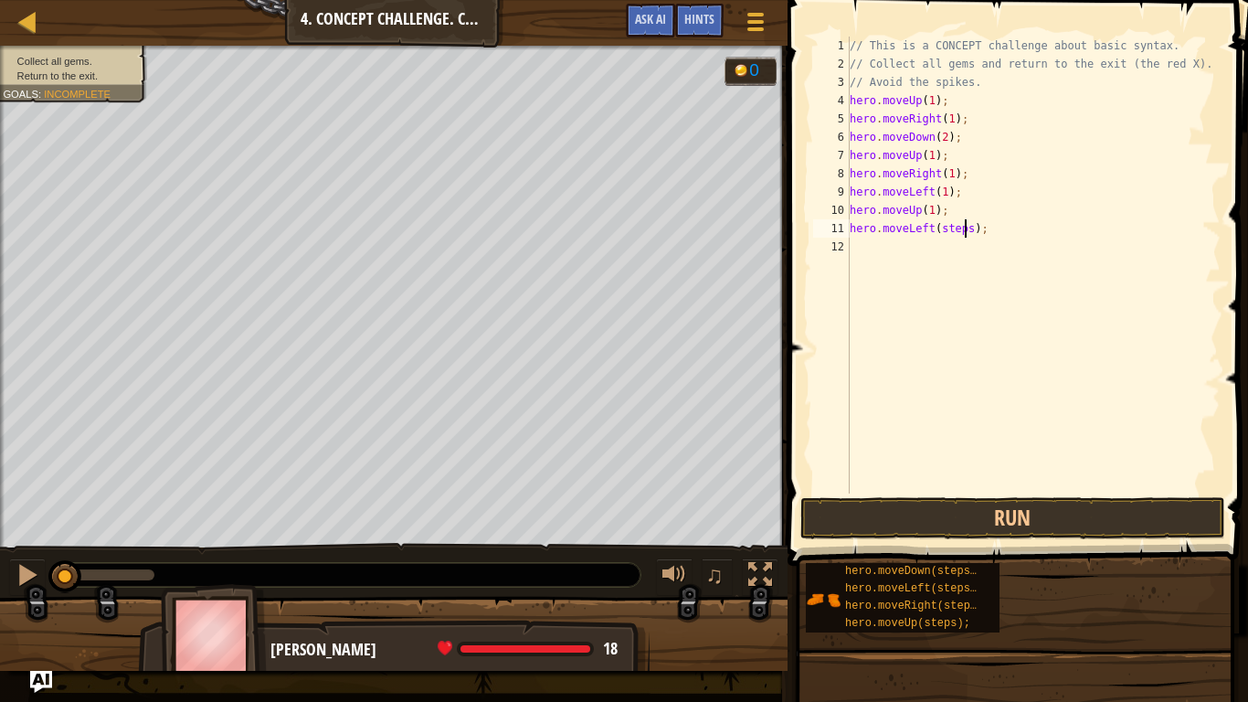
click at [962, 235] on div "// This is a CONCEPT challenge about basic syntax. // Collect all gems and retu…" at bounding box center [1033, 283] width 375 height 493
type textarea "hero.moveLeft(1);"
click at [958, 250] on div "// This is a CONCEPT challenge about basic syntax. // Collect all gems and retu…" at bounding box center [1033, 283] width 375 height 493
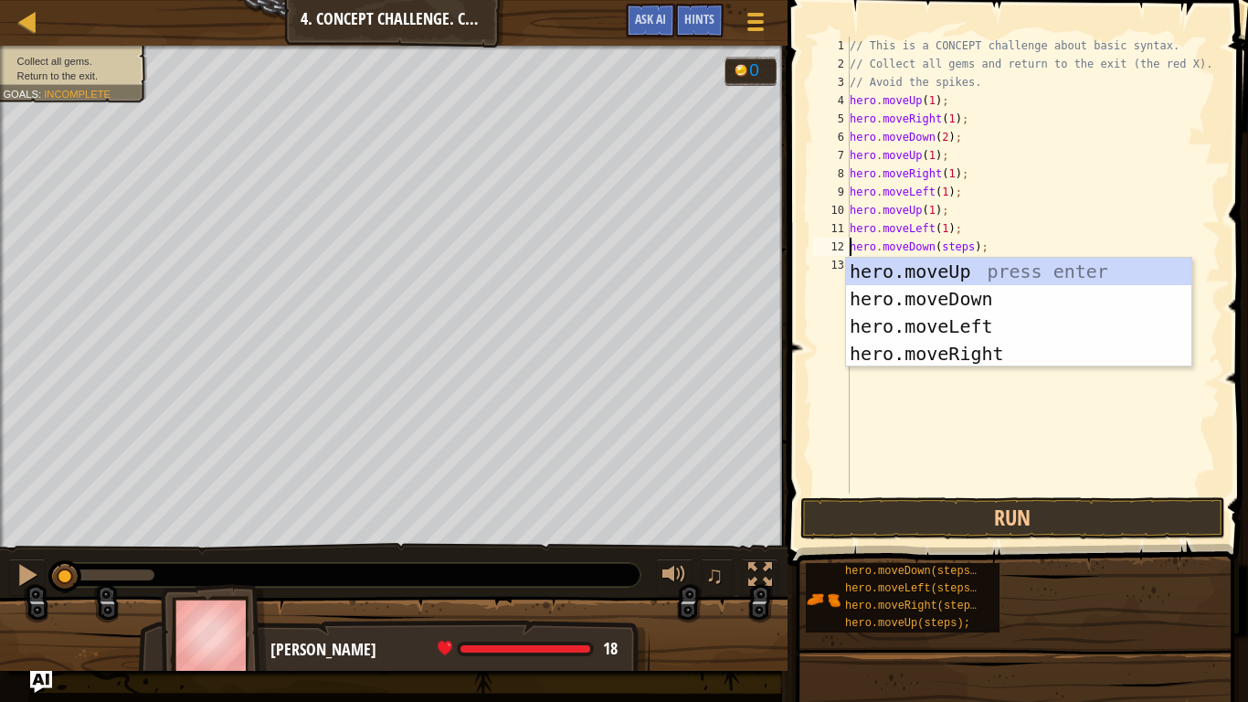
click at [945, 250] on div "// This is a CONCEPT challenge about basic syntax. // Collect all gems and retu…" at bounding box center [1033, 283] width 375 height 493
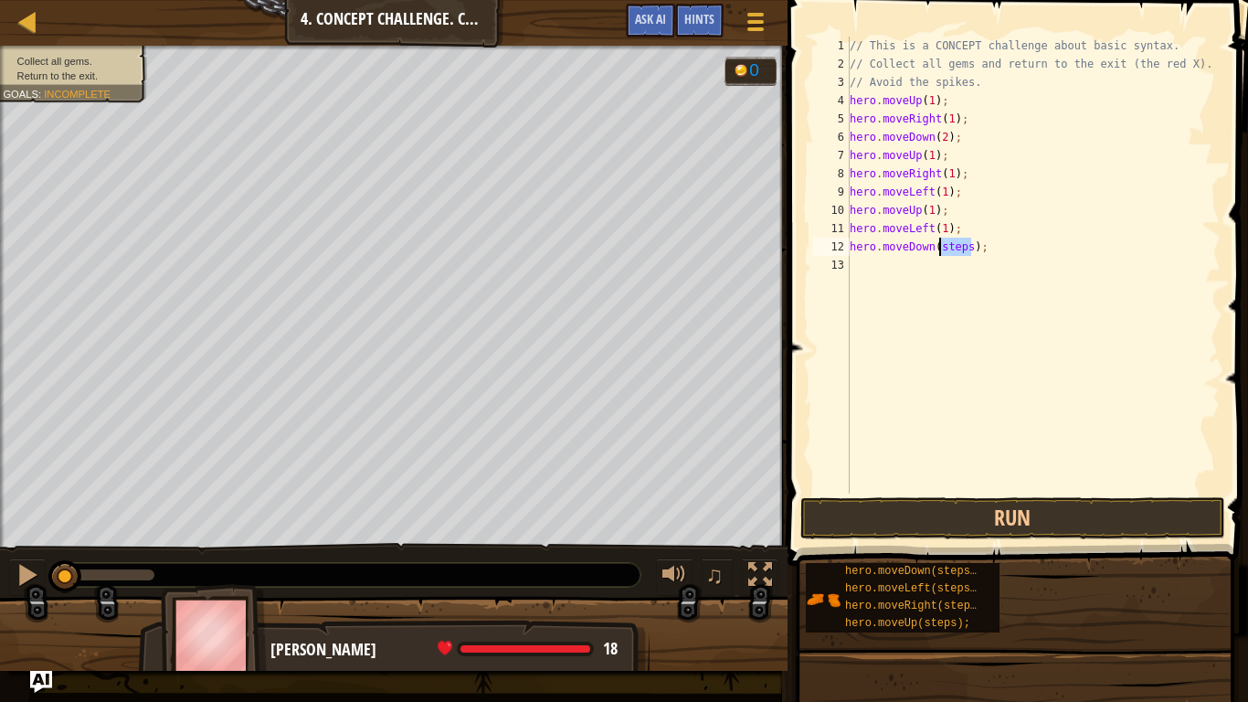
click at [945, 250] on div "// This is a CONCEPT challenge about basic syntax. // Collect all gems and retu…" at bounding box center [1033, 283] width 375 height 493
type textarea "hero.moveDown(1);"
click at [936, 263] on div "// This is a CONCEPT challenge about basic syntax. // Collect all gems and retu…" at bounding box center [1033, 283] width 375 height 493
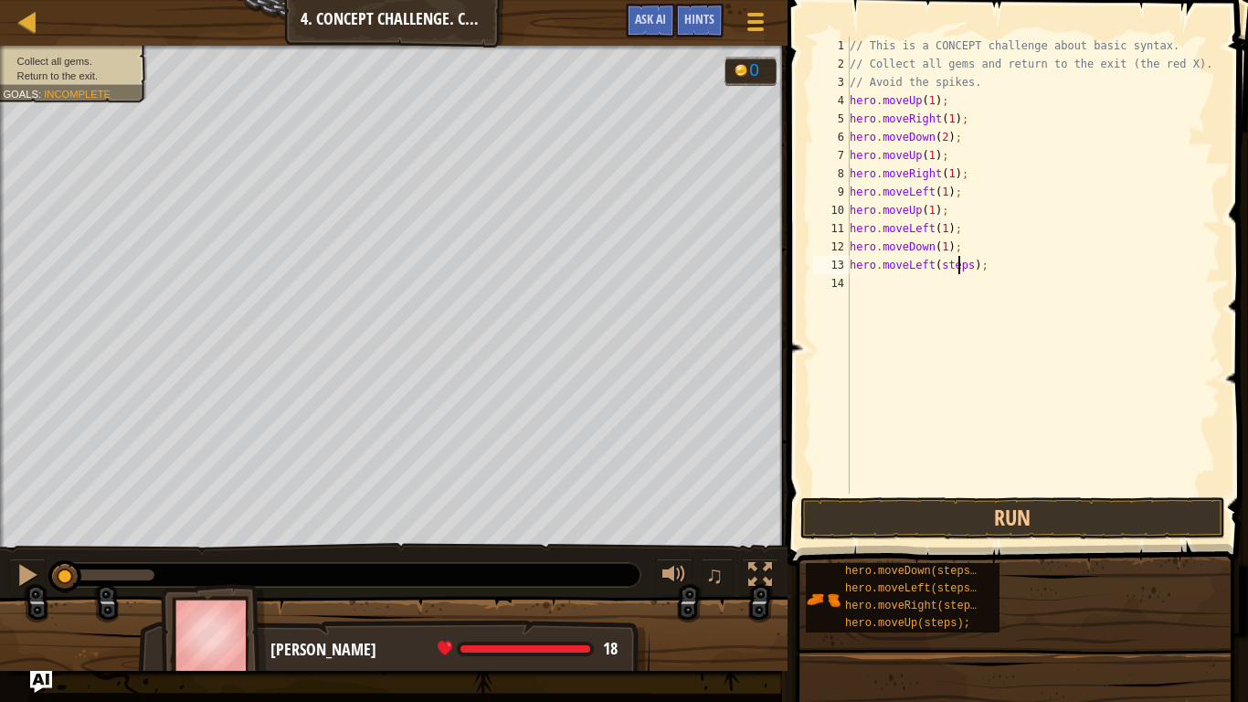
click at [960, 260] on div "// This is a CONCEPT challenge about basic syntax. // Collect all gems and retu…" at bounding box center [1033, 283] width 375 height 493
type textarea "hero.moveLeft(1);"
click at [999, 519] on button "Run" at bounding box center [1013, 518] width 426 height 42
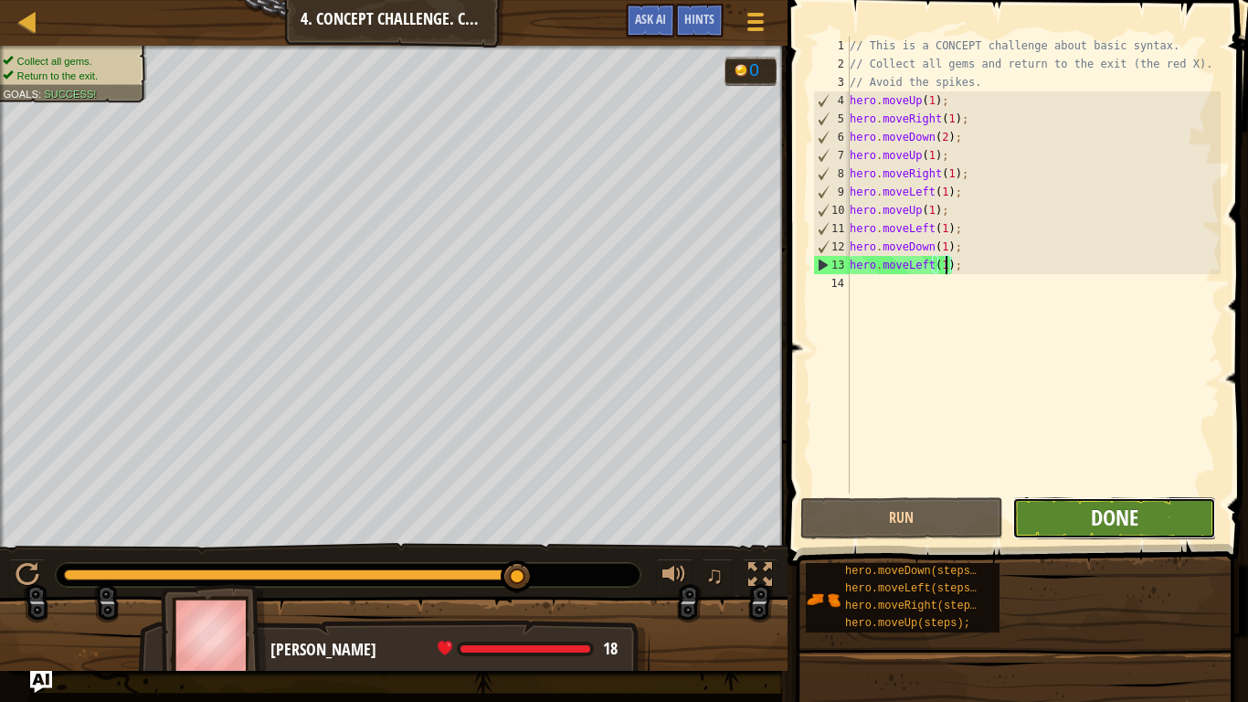
click at [1105, 515] on span "Done" at bounding box center [1115, 517] width 48 height 29
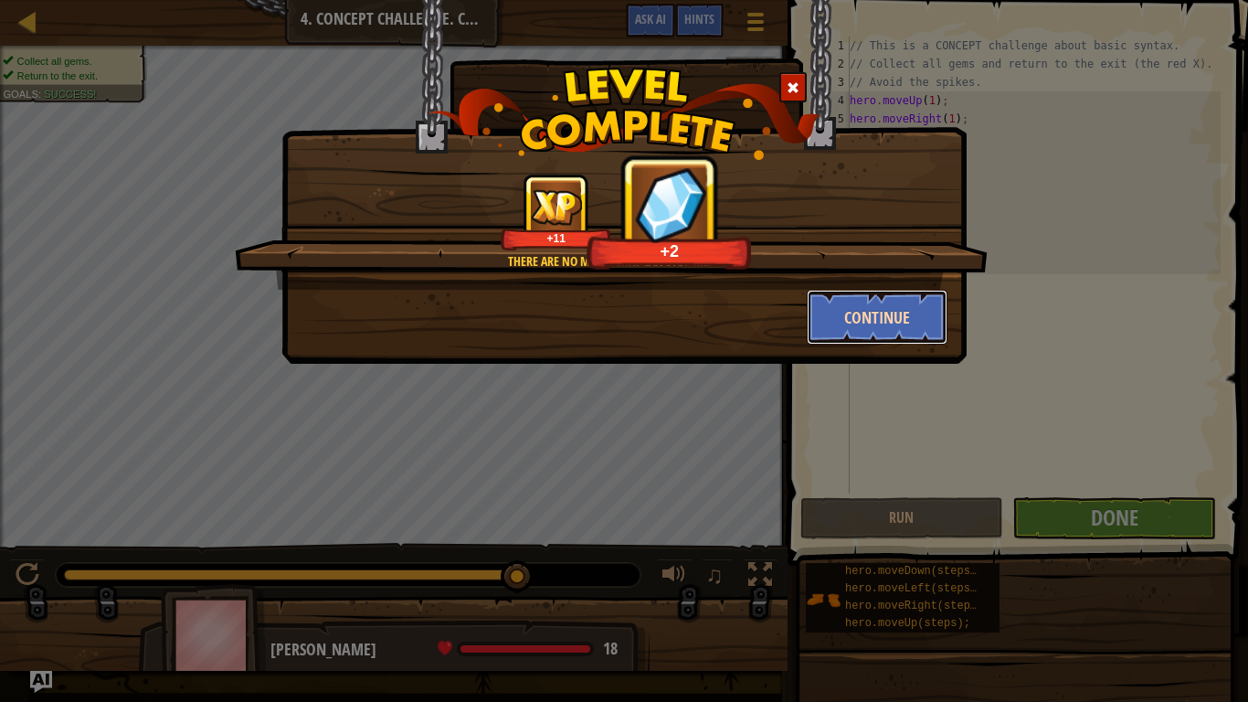
click at [871, 296] on button "Continue" at bounding box center [878, 317] width 142 height 55
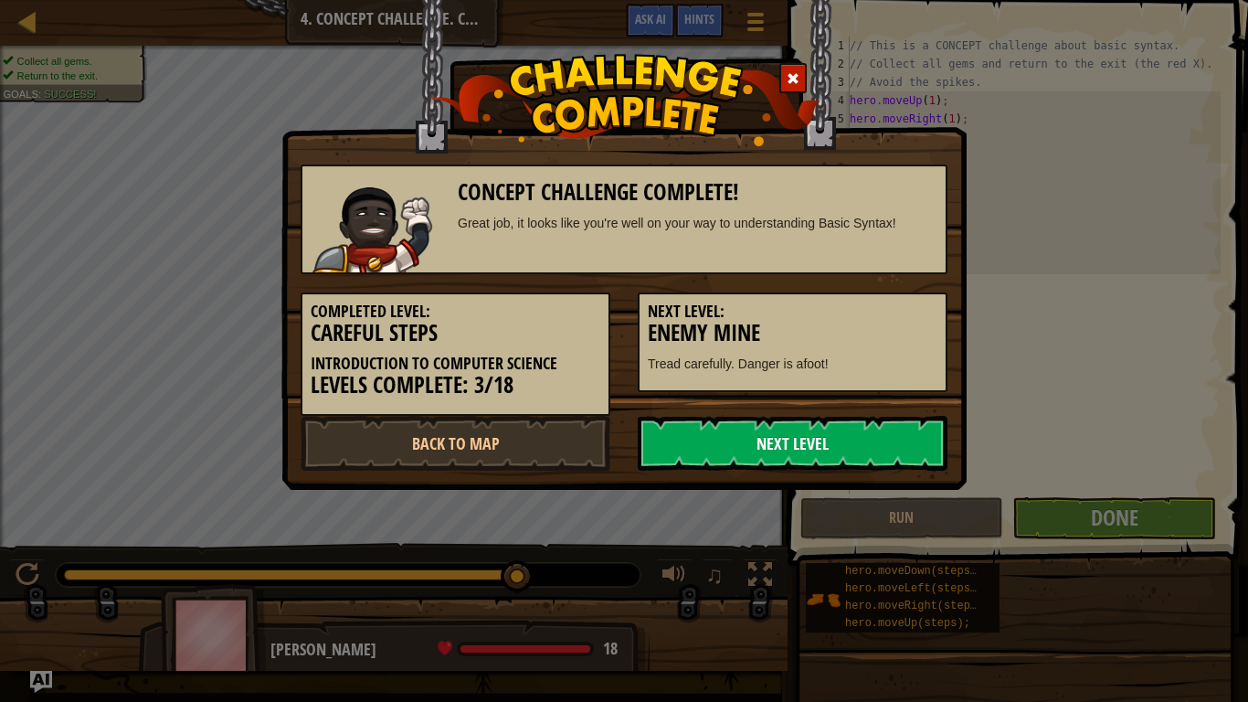
click at [874, 442] on link "Next Level" at bounding box center [793, 443] width 310 height 55
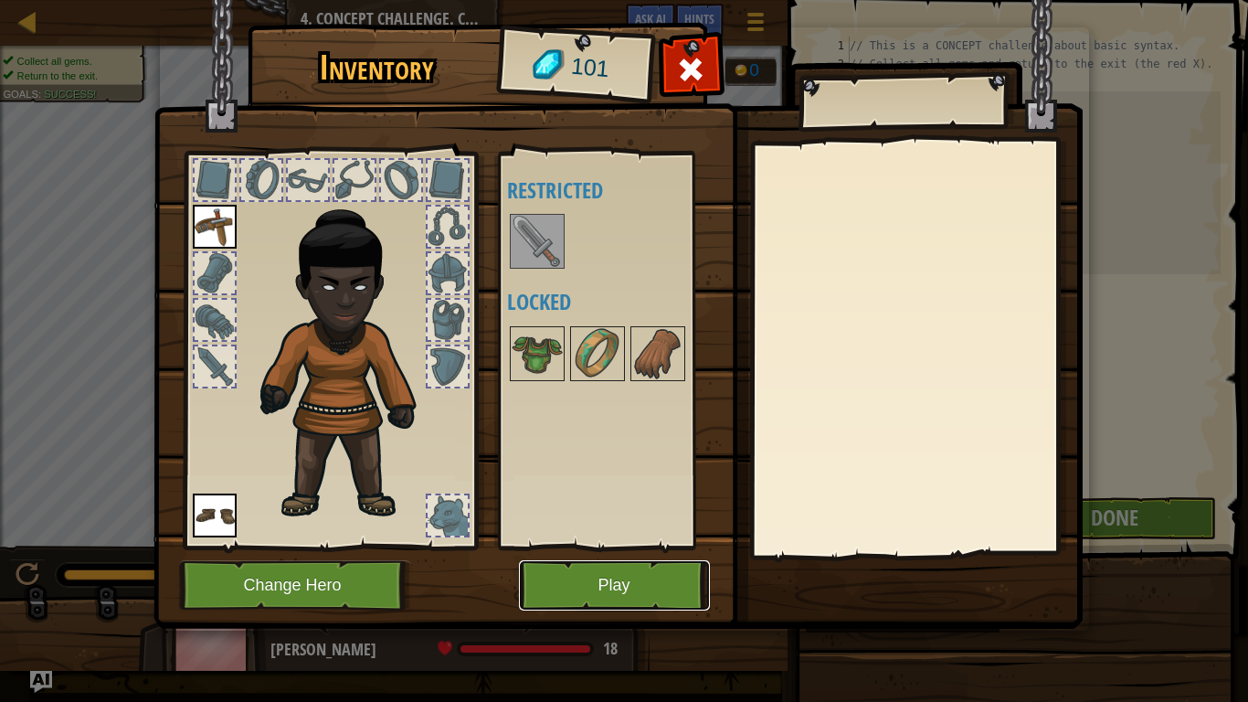
click at [588, 546] on button "Play" at bounding box center [614, 585] width 191 height 50
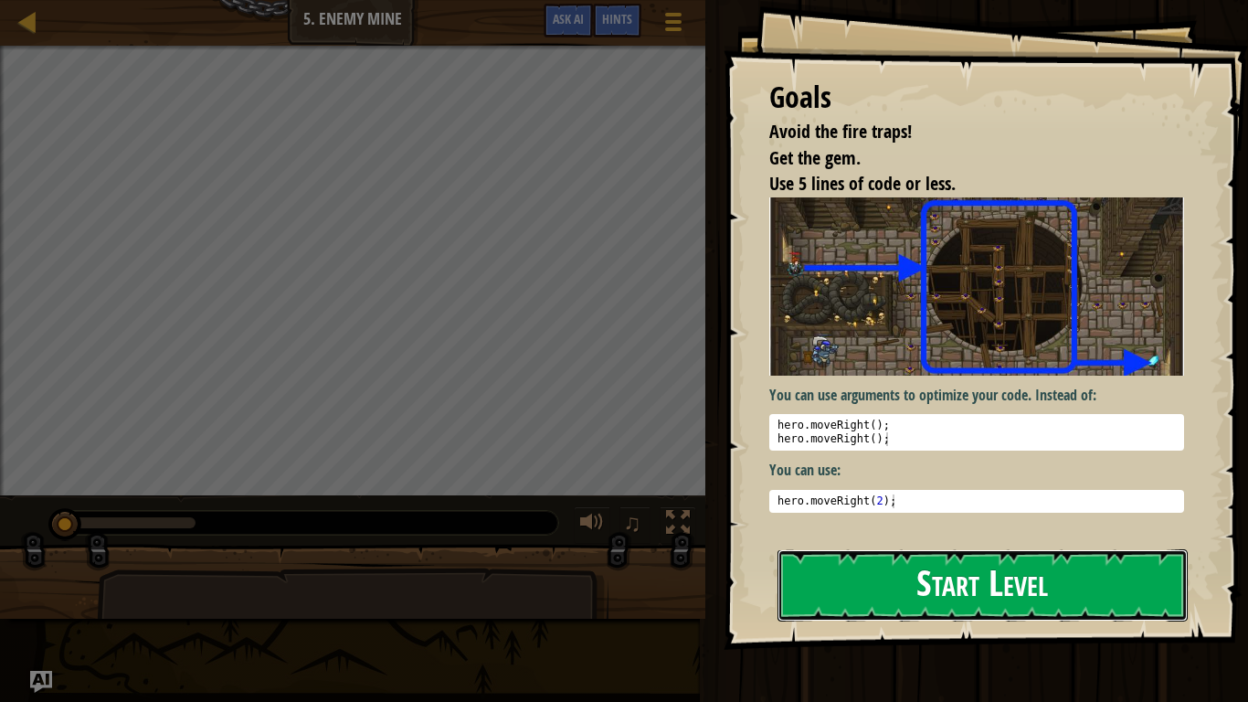
click at [852, 546] on button "Start Level" at bounding box center [983, 585] width 410 height 72
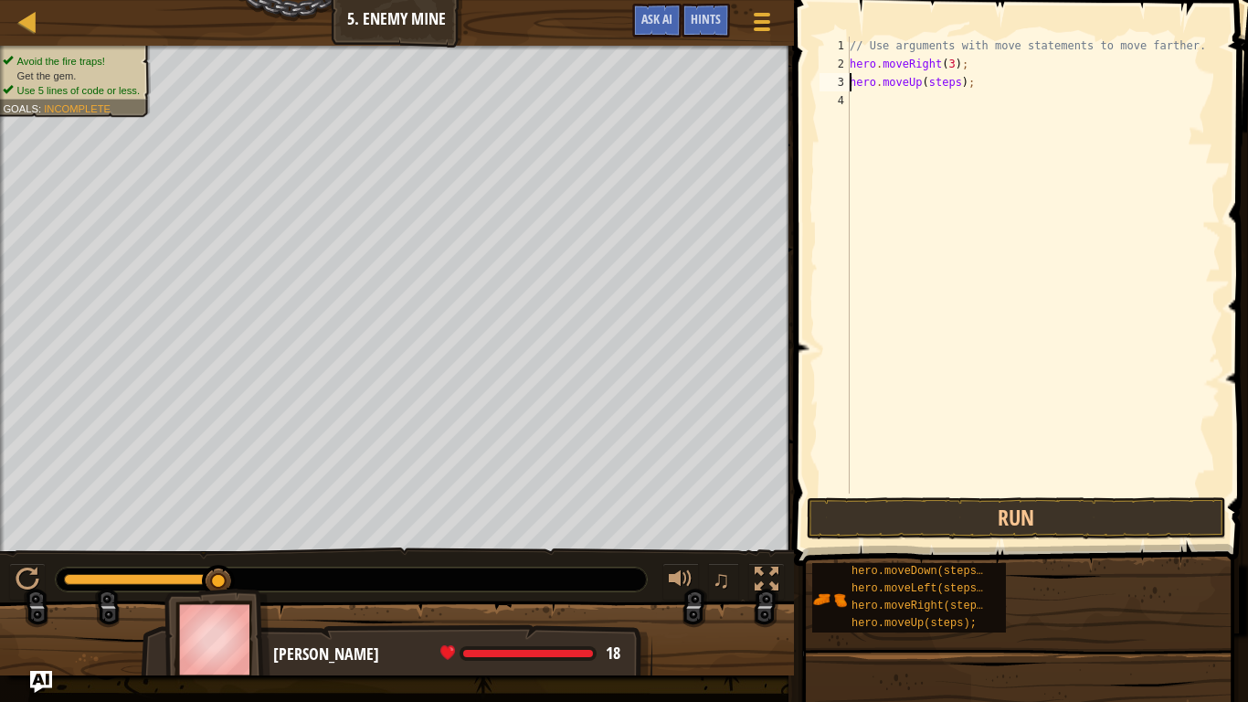
click at [937, 81] on div "// Use arguments with move statements to move farther. hero . moveRight ( 3 ) ;…" at bounding box center [1033, 283] width 375 height 493
click at [912, 513] on button "Run" at bounding box center [1016, 518] width 419 height 42
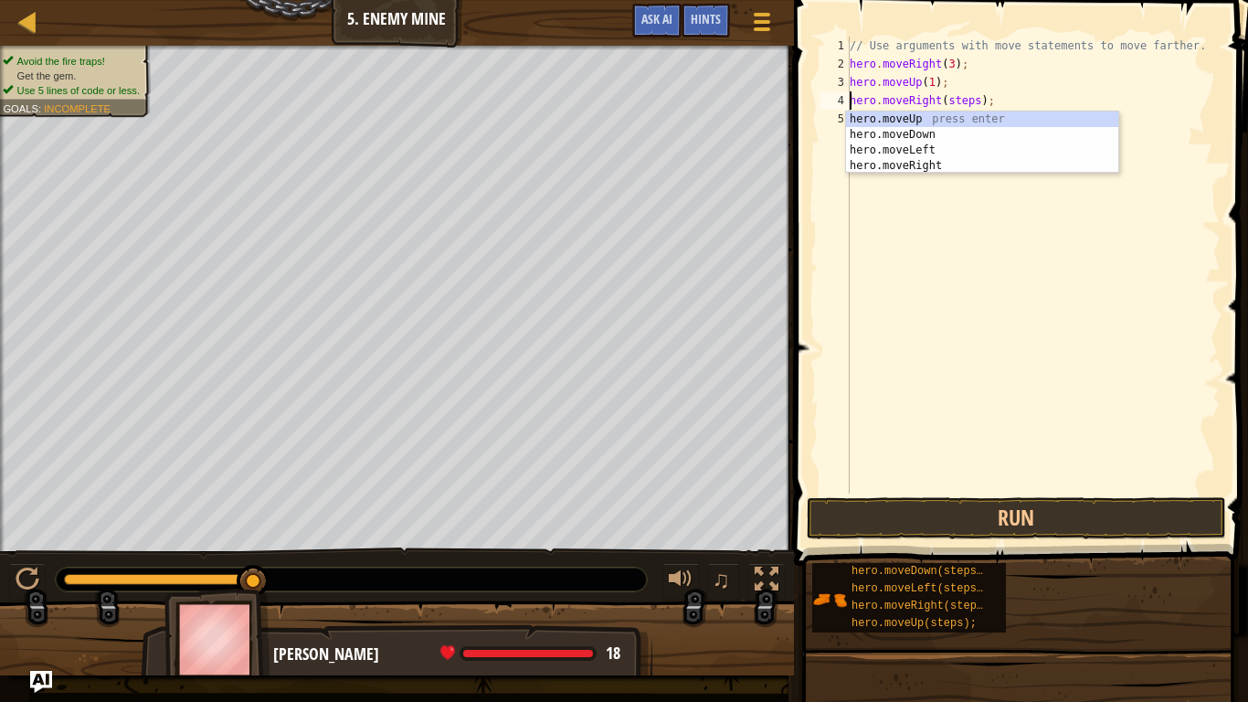
click at [962, 104] on div "// Use arguments with move statements to move farther. hero . moveRight ( 3 ) ;…" at bounding box center [1033, 283] width 375 height 493
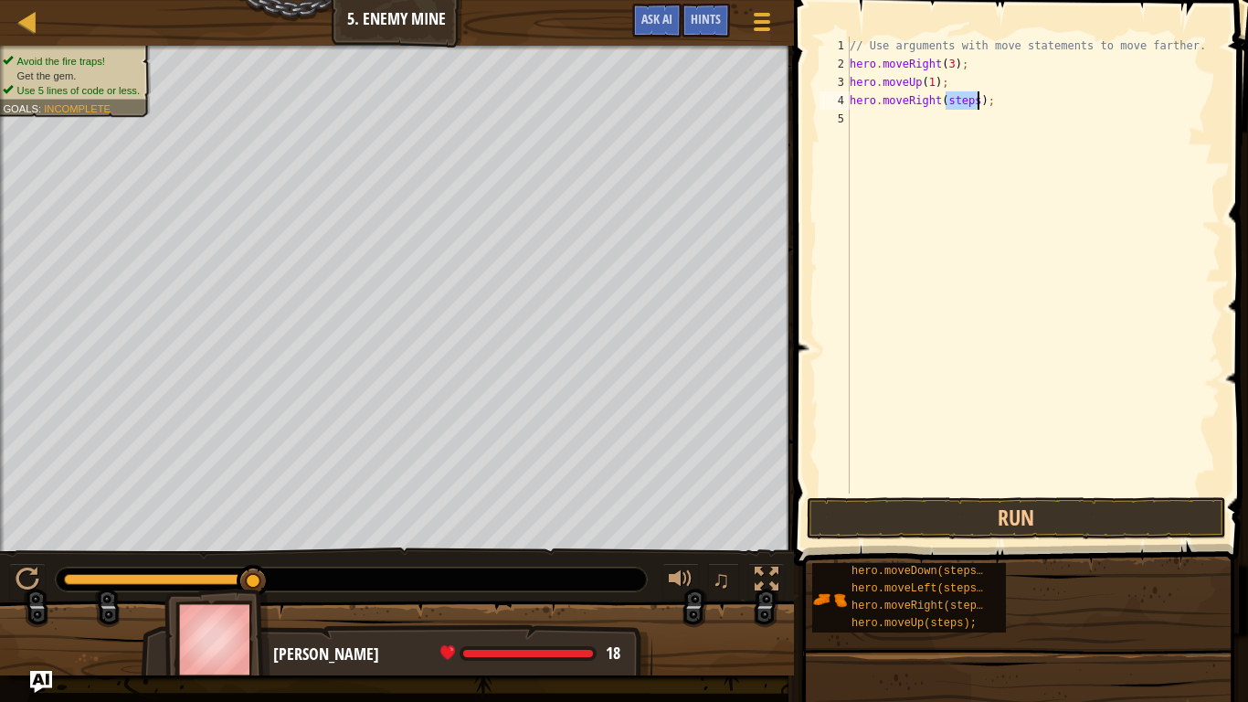
click at [962, 104] on div "// Use arguments with move statements to move farther. hero . moveRight ( 3 ) ;…" at bounding box center [1033, 283] width 375 height 493
type textarea "hero.moveRight(1);"
click at [890, 121] on div "// Use arguments with move statements to move farther. hero . moveRight ( 3 ) ;…" at bounding box center [1033, 283] width 375 height 493
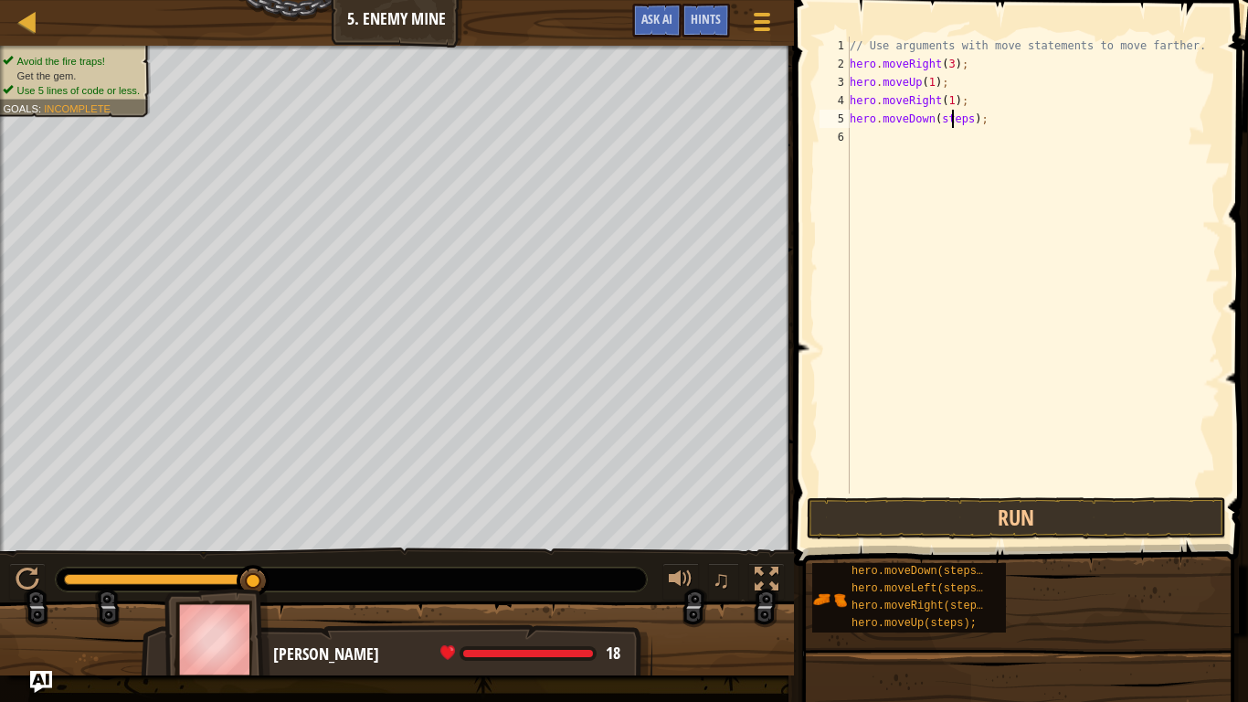
click at [954, 122] on div "// Use arguments with move statements to move farther. hero . moveRight ( 3 ) ;…" at bounding box center [1033, 283] width 375 height 493
click at [954, 123] on div "// Use arguments with move statements to move farther. hero . moveRight ( 3 ) ;…" at bounding box center [1033, 283] width 375 height 493
type textarea "hero.moveDown(3);"
click at [932, 141] on div "// Use arguments with move statements to move farther. hero . moveRight ( 3 ) ;…" at bounding box center [1033, 283] width 375 height 493
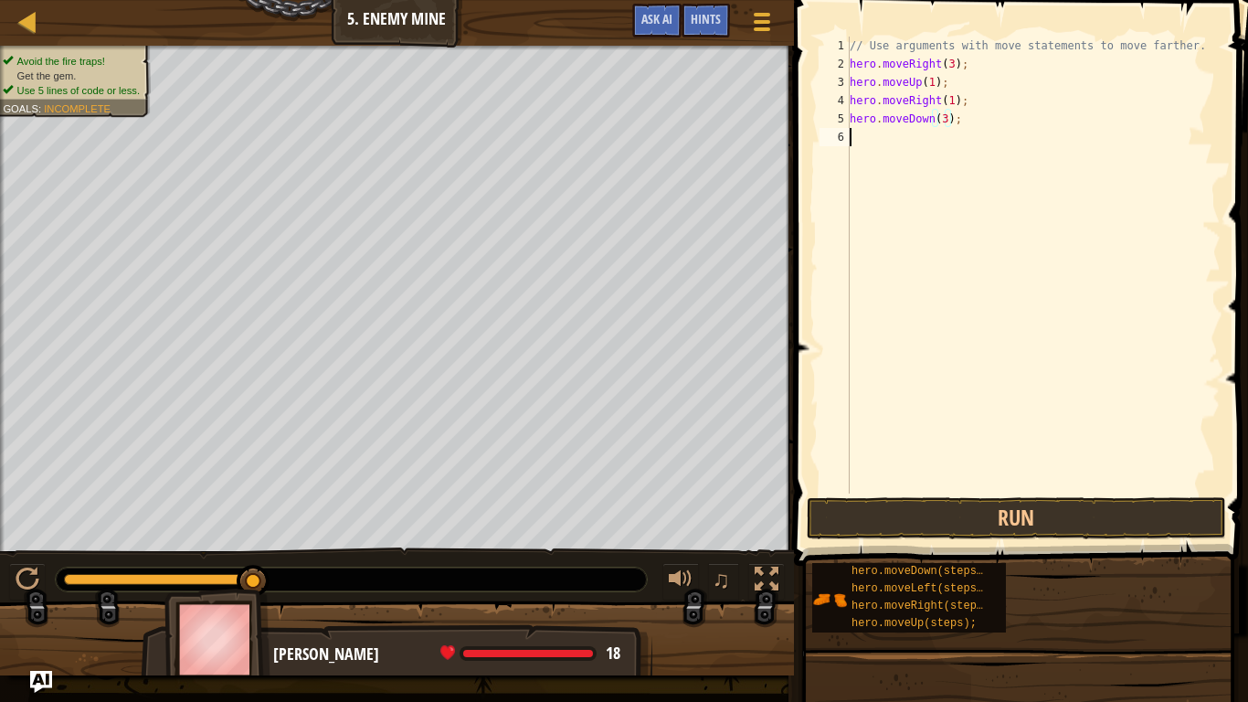
scroll to position [8, 0]
click at [950, 135] on div "// Use arguments with move statements to move farther. hero . moveRight ( 3 ) ;…" at bounding box center [1033, 283] width 375 height 493
type textarea "hero.moveRight(2);"
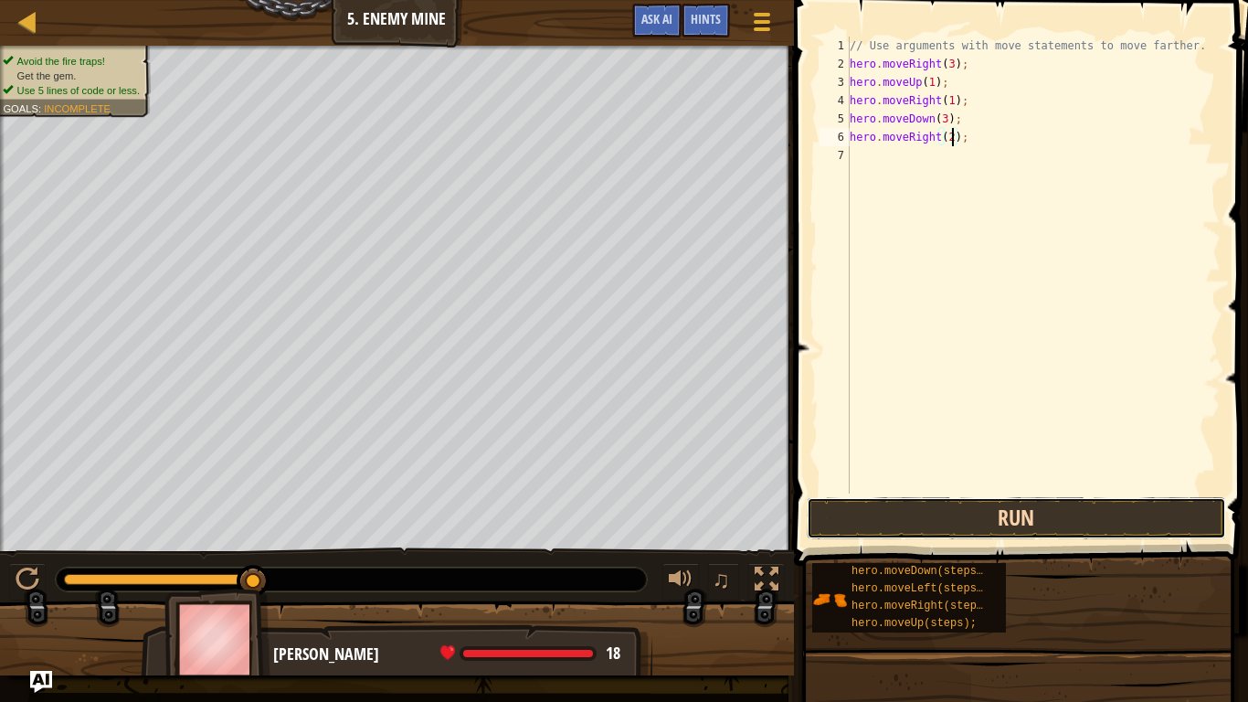
click at [1137, 524] on button "Run" at bounding box center [1016, 518] width 419 height 42
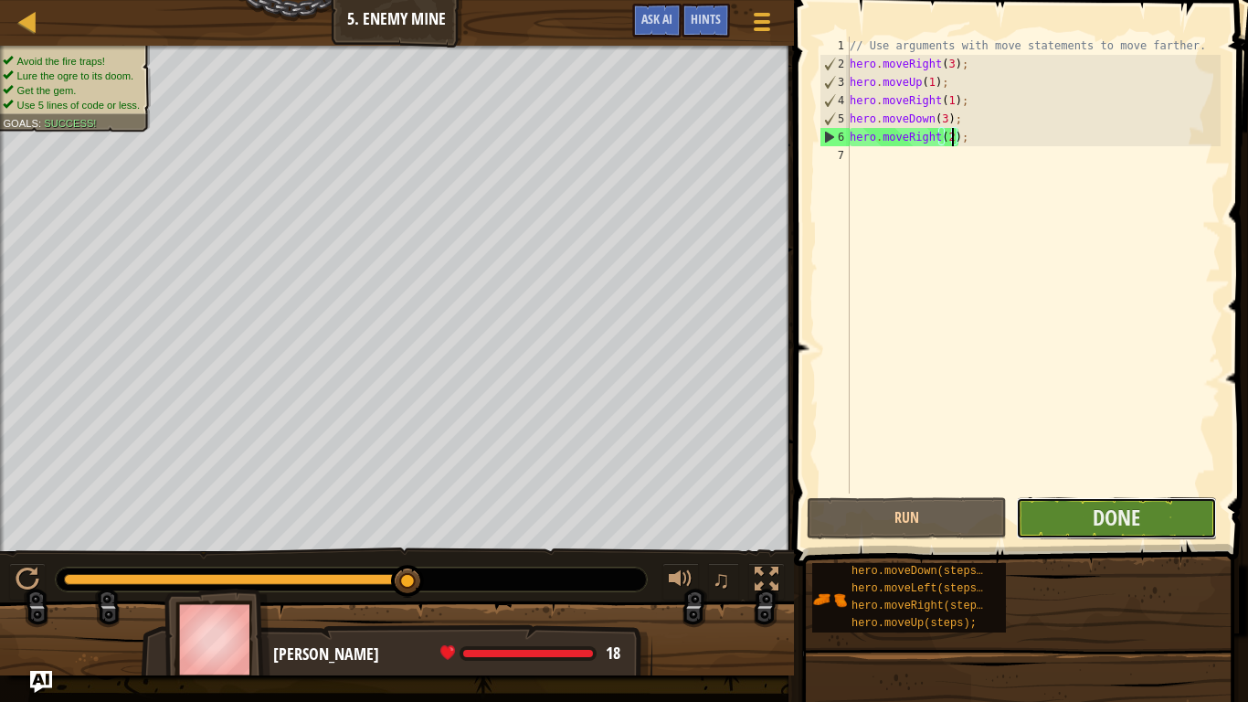
click at [1167, 533] on button "Done" at bounding box center [1116, 518] width 200 height 42
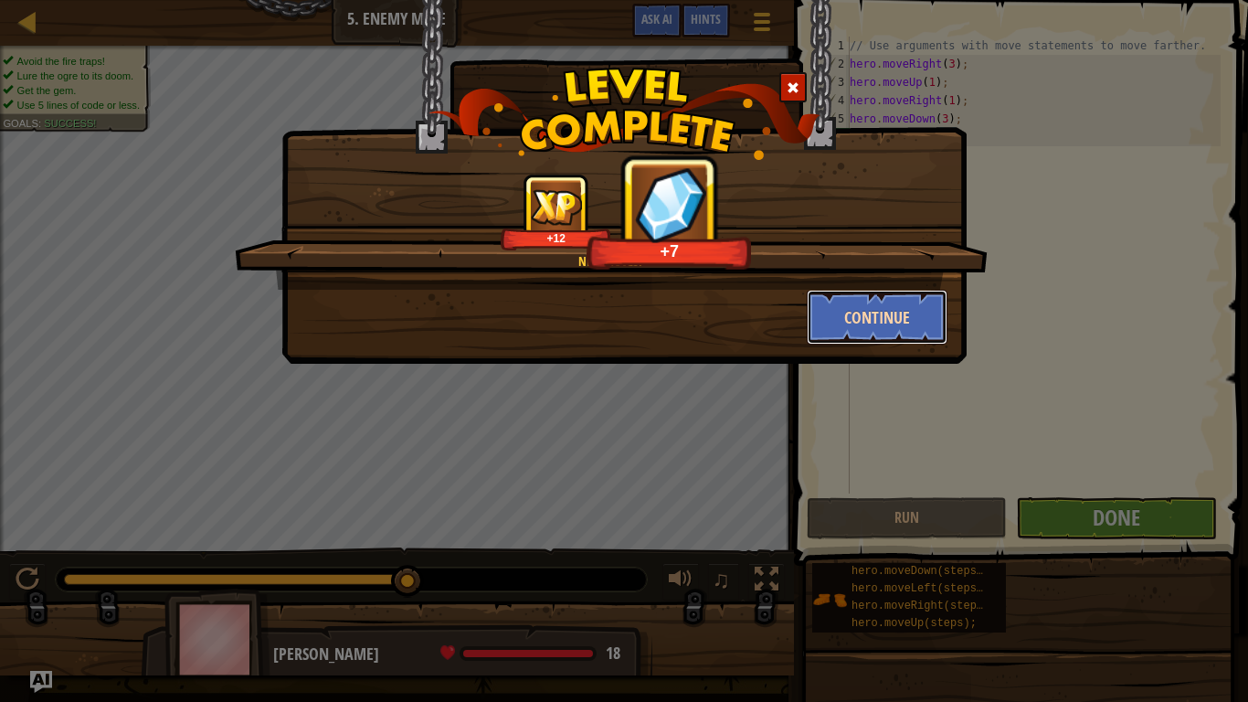
click at [855, 301] on button "Continue" at bounding box center [878, 317] width 142 height 55
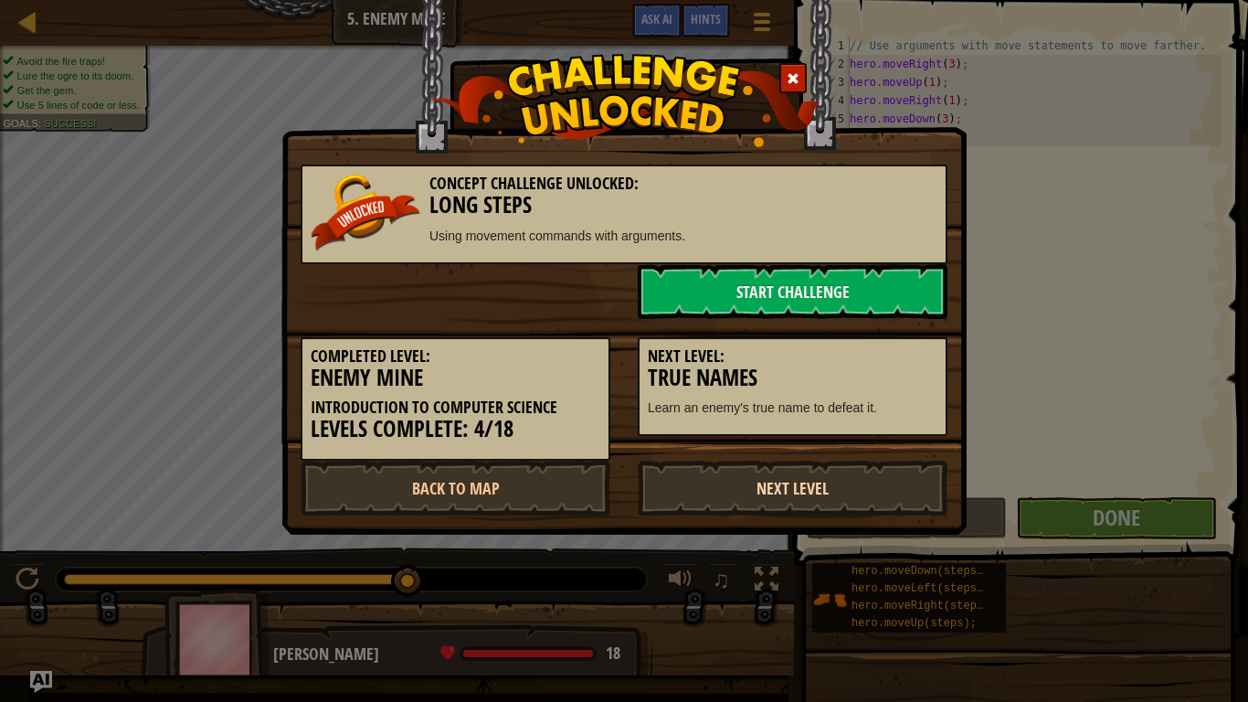
click at [817, 494] on link "Next Level" at bounding box center [793, 488] width 310 height 55
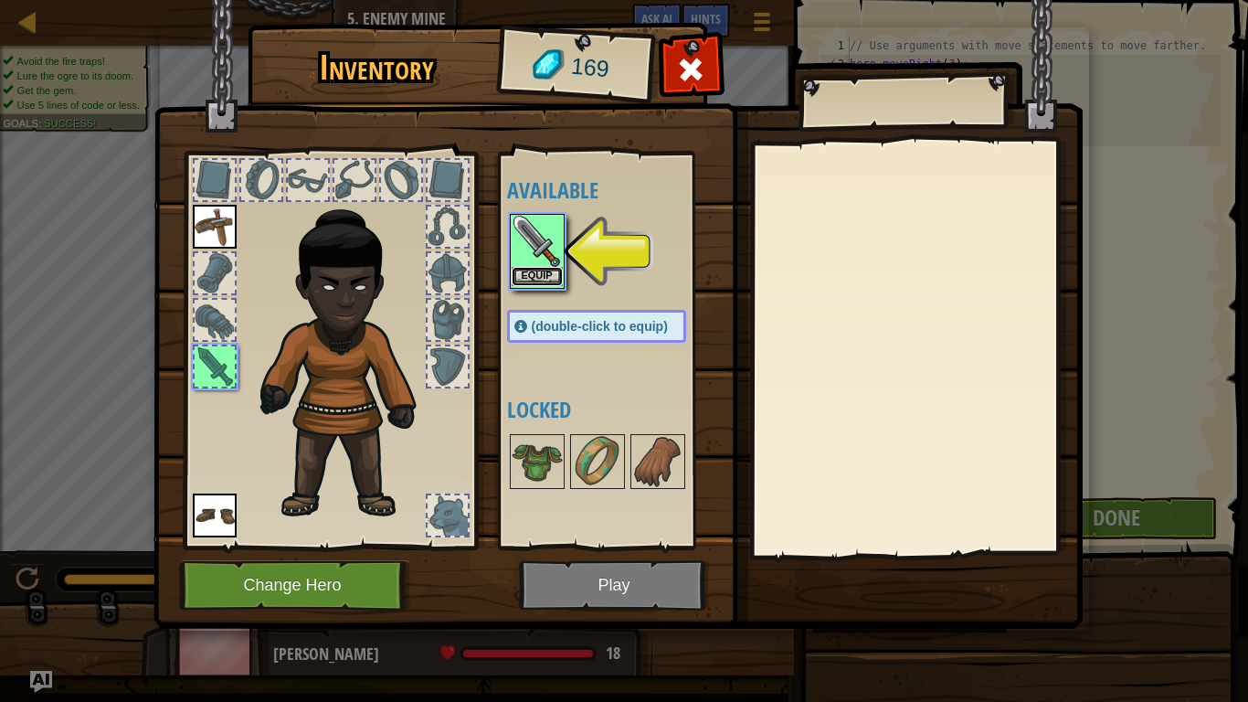
click at [547, 271] on button "Equip" at bounding box center [537, 276] width 51 height 19
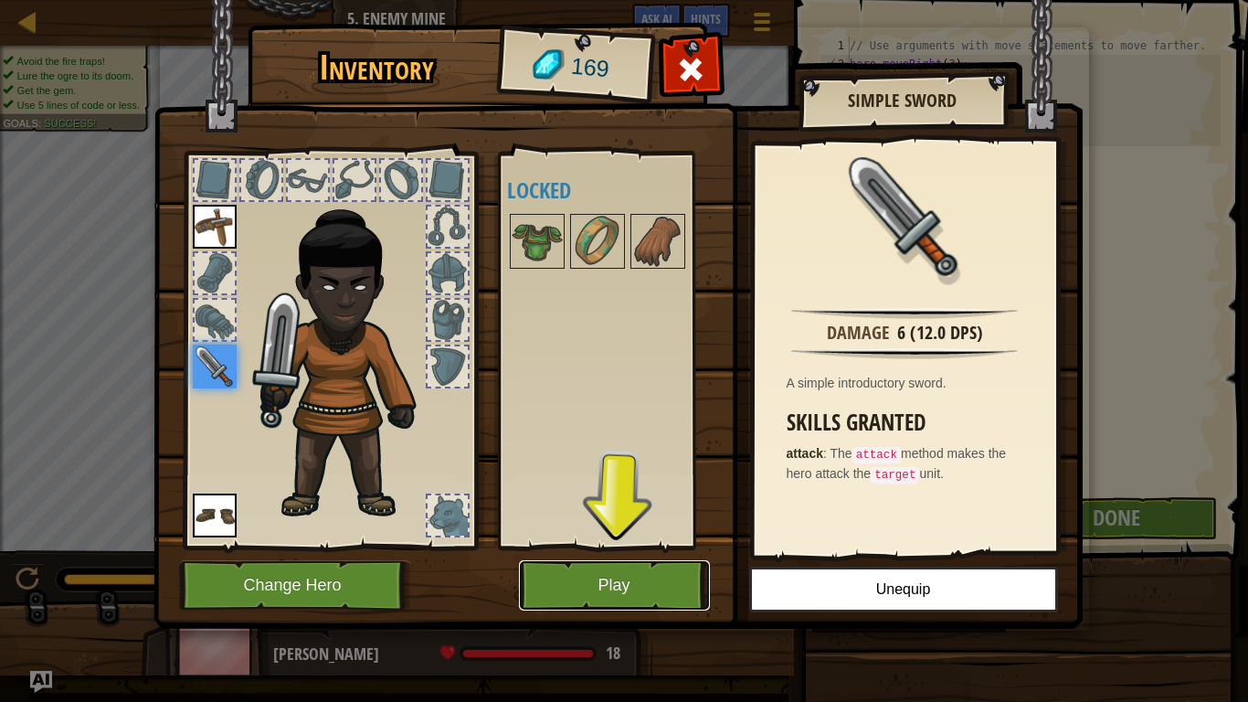
click at [622, 546] on button "Play" at bounding box center [614, 585] width 191 height 50
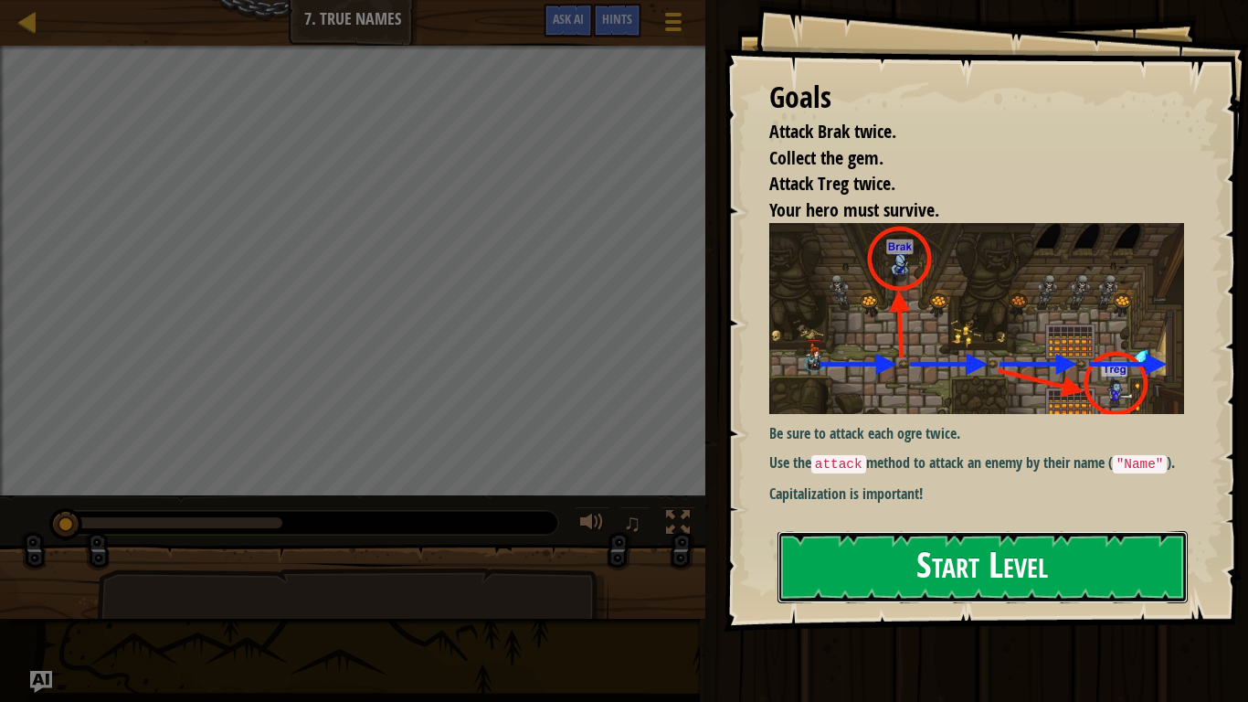
click at [828, 546] on button "Start Level" at bounding box center [983, 567] width 410 height 72
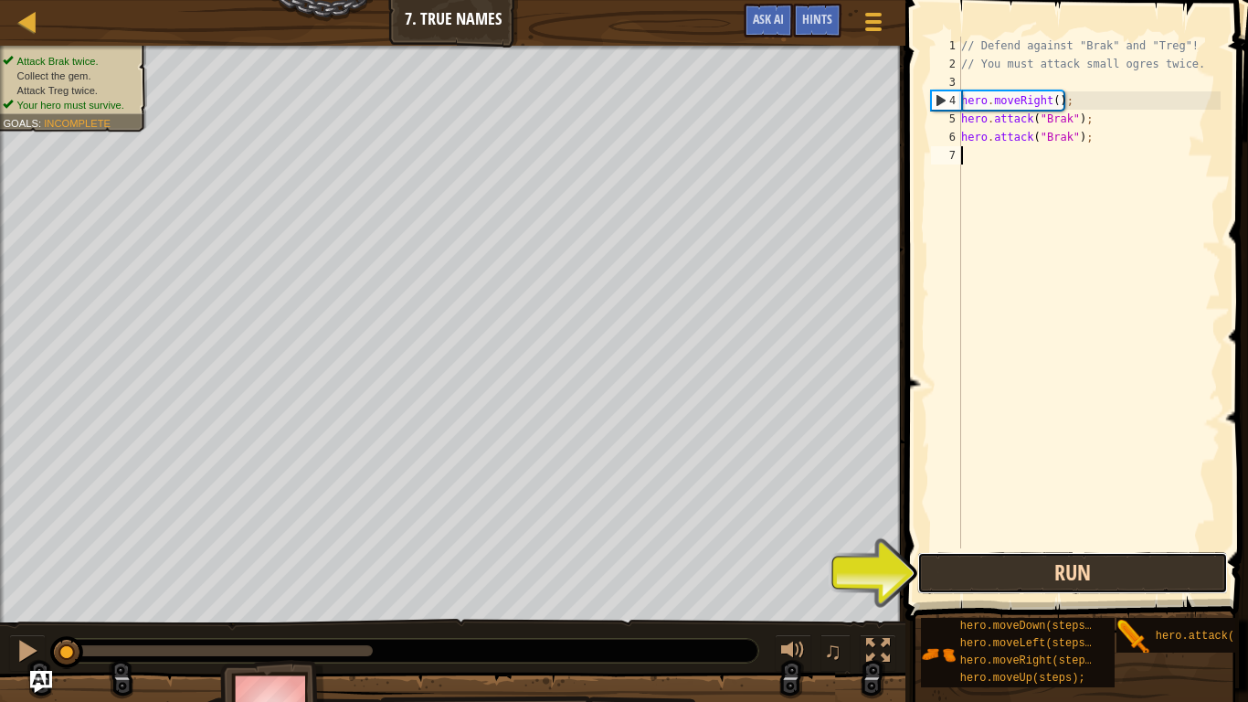
click at [965, 546] on button "Run" at bounding box center [1072, 573] width 311 height 42
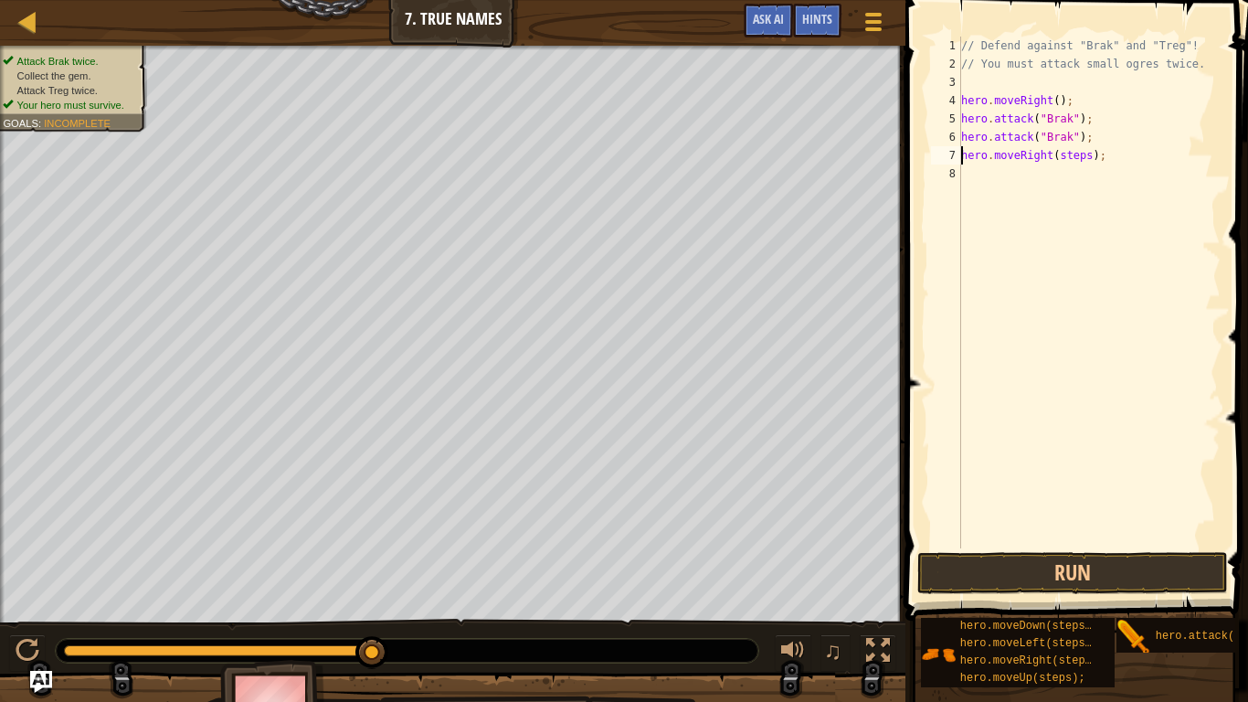
click at [1065, 154] on div "// Defend against "Brak" and "Treg"! // You must attack small ogres twice. hero…" at bounding box center [1089, 311] width 263 height 548
click at [1107, 546] on button "Run" at bounding box center [1072, 573] width 311 height 42
click at [1053, 169] on div "// Defend against "Brak" and "Treg"! // You must attack small ogres twice. hero…" at bounding box center [1089, 311] width 263 height 548
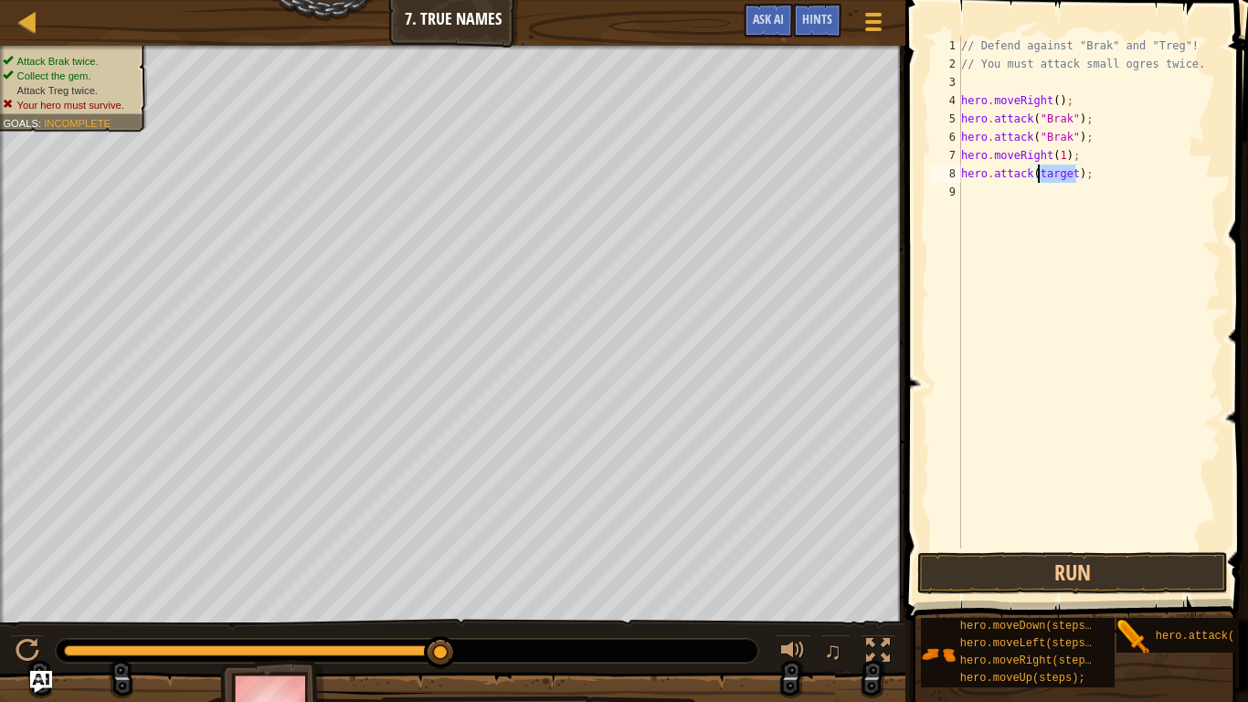
click at [1053, 169] on div "// Defend against "Brak" and "Treg"! // You must attack small ogres twice. hero…" at bounding box center [1089, 311] width 263 height 548
type textarea "hero.attack(Treg);"
click at [1103, 242] on div "// Defend against "Brak" and "Treg"! // You must attack small ogres twice. hero…" at bounding box center [1089, 311] width 263 height 548
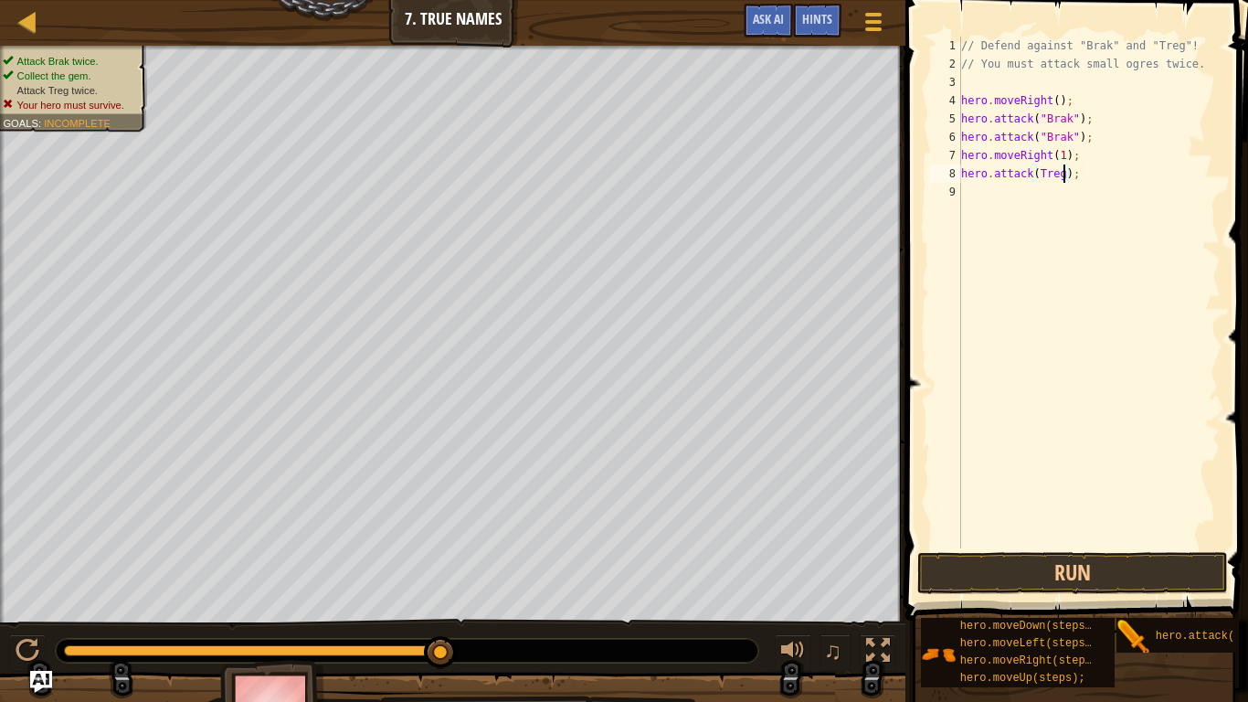
scroll to position [8, 0]
click at [1101, 546] on button "Run" at bounding box center [1072, 573] width 311 height 42
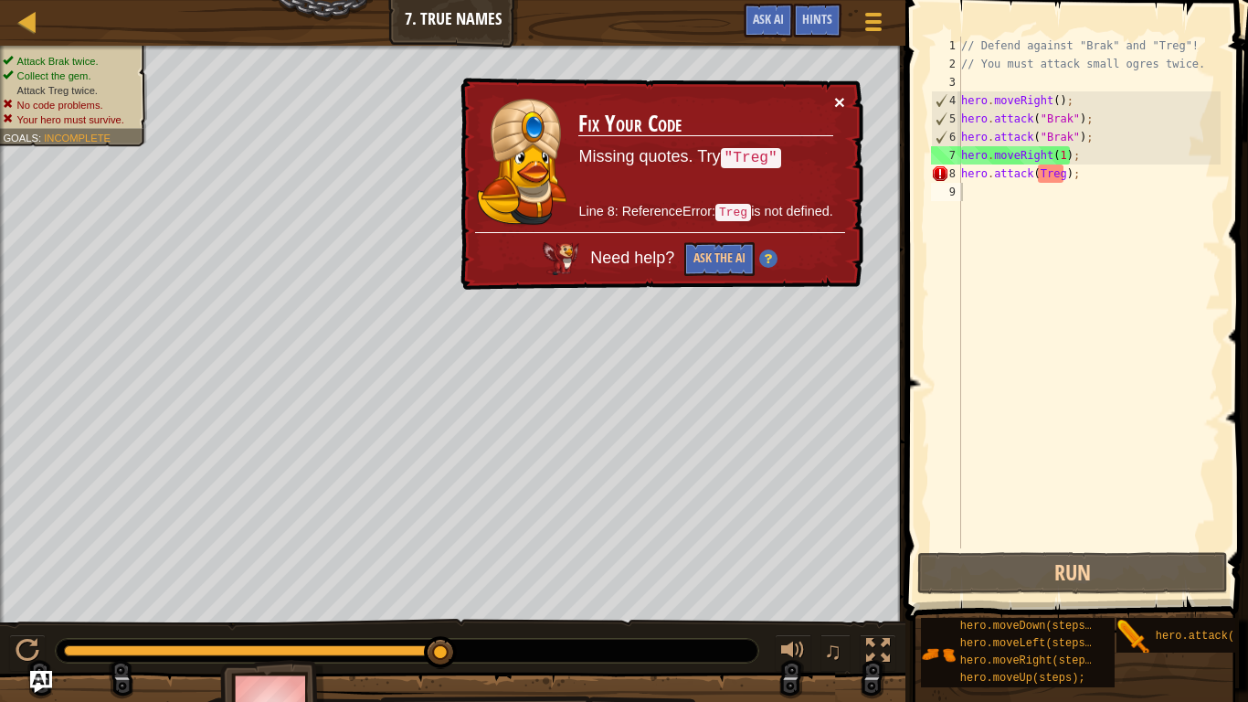
click at [841, 96] on button "×" at bounding box center [839, 101] width 11 height 19
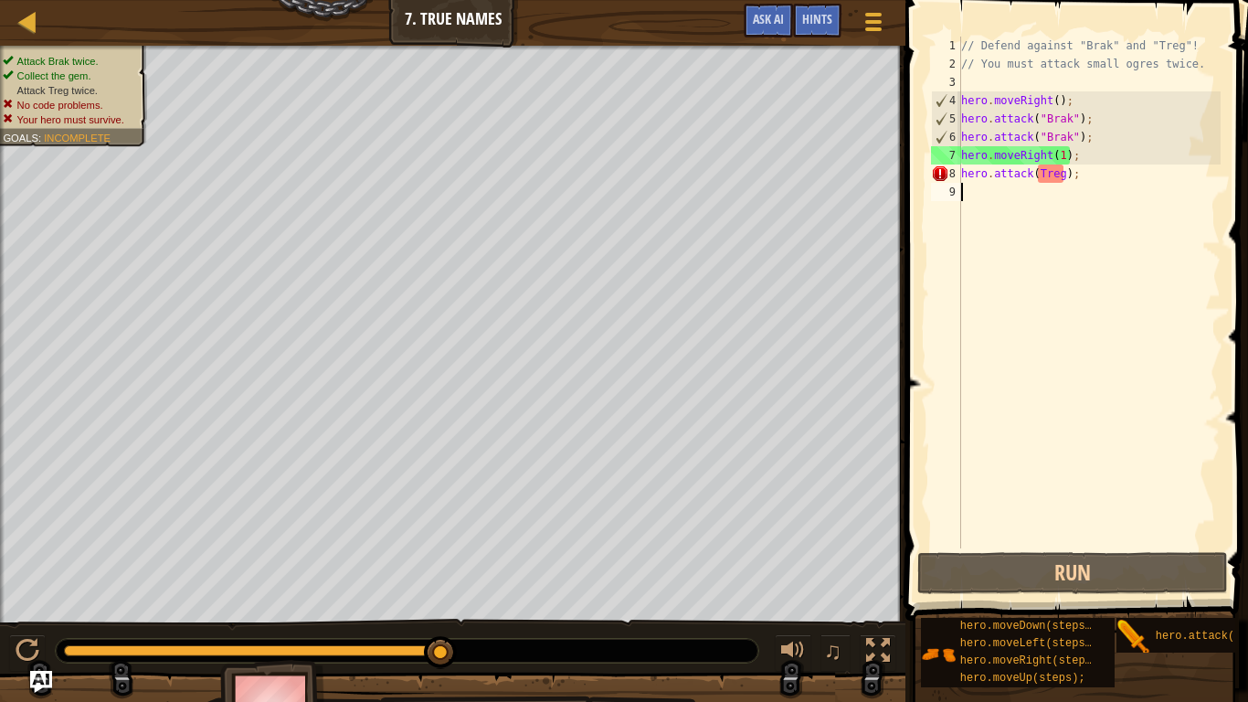
click at [1036, 167] on div "// Defend against "Brak" and "Treg"! // You must attack small ogres twice. hero…" at bounding box center [1089, 311] width 263 height 548
click at [1070, 175] on div "// Defend against "Brak" and "Treg"! // You must attack small ogres twice. hero…" at bounding box center [1089, 311] width 263 height 548
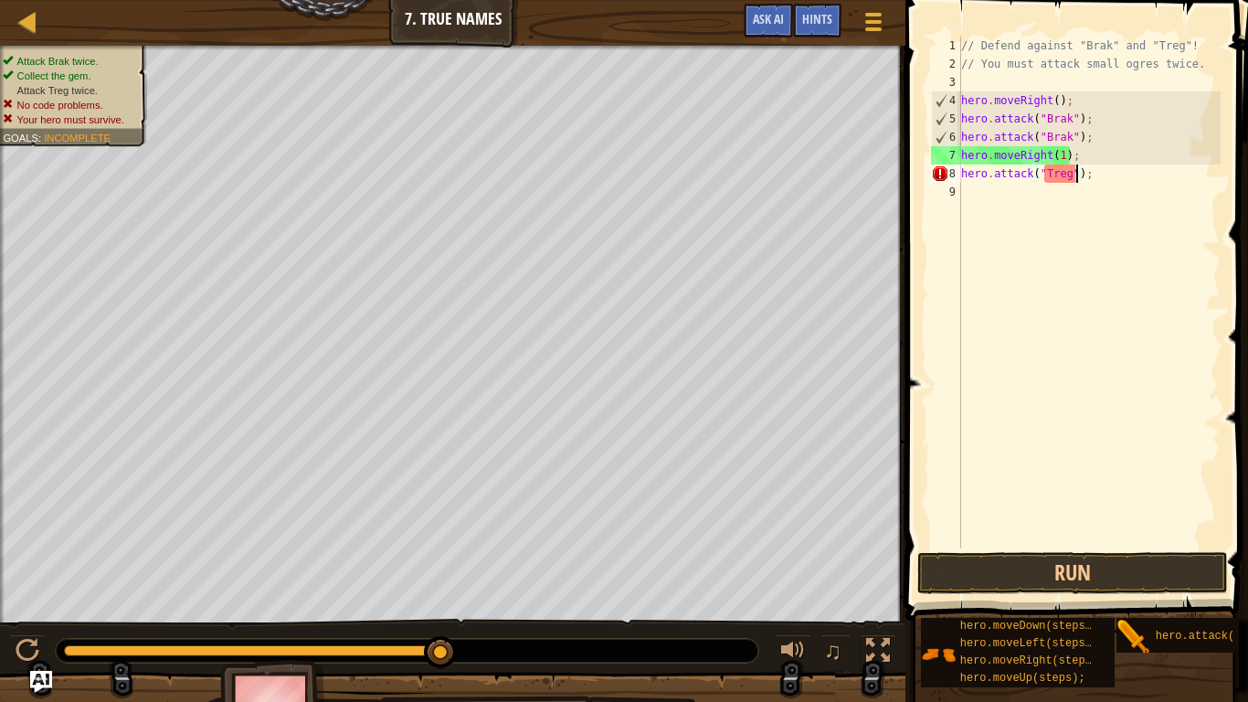
scroll to position [8, 17]
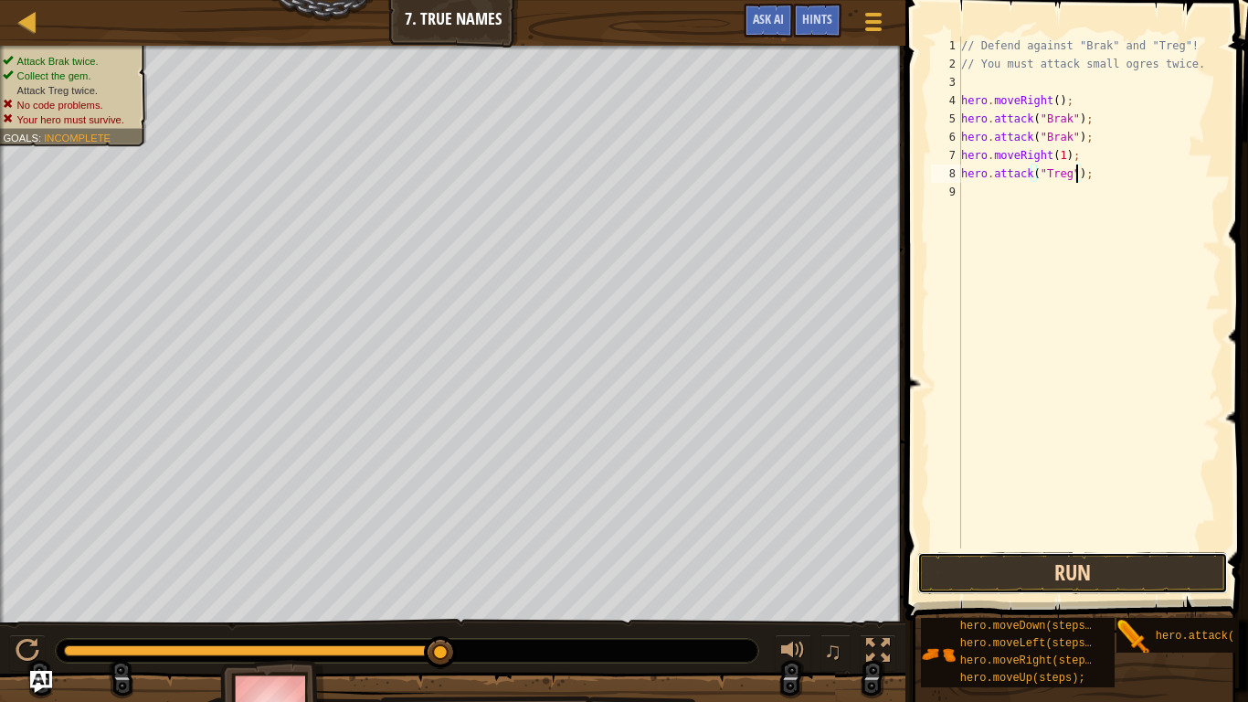
click at [1086, 546] on button "Run" at bounding box center [1072, 573] width 311 height 42
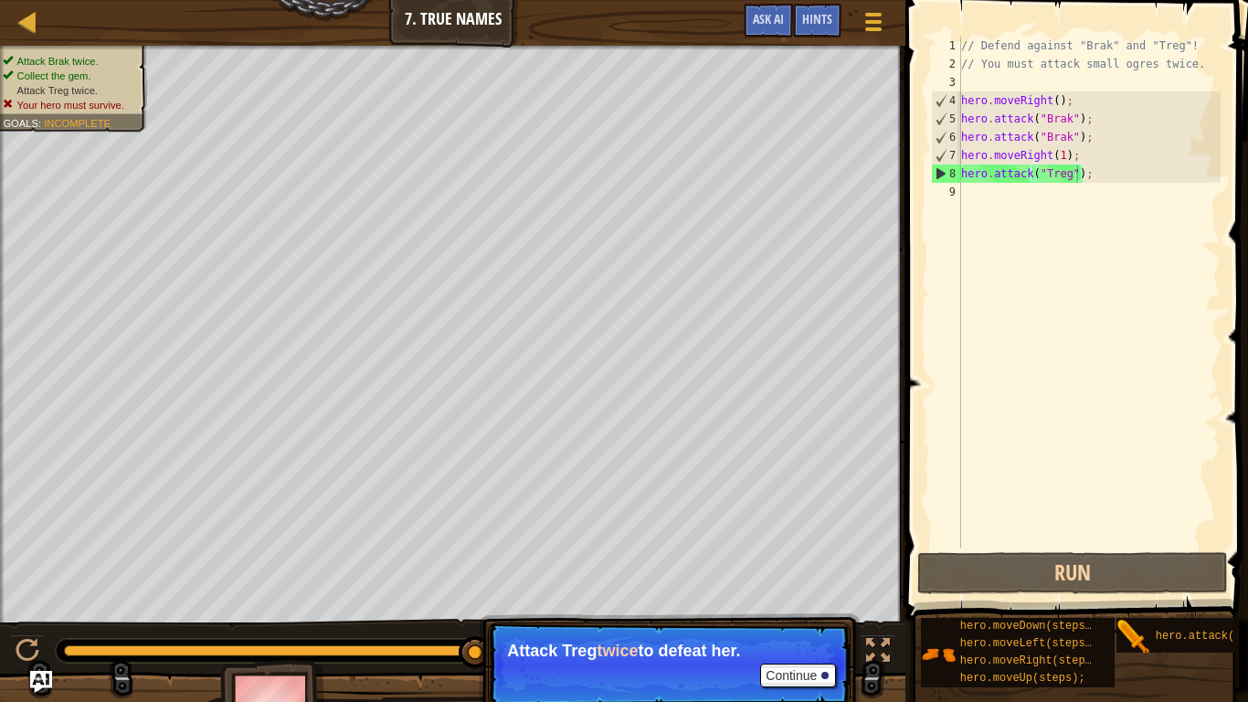
drag, startPoint x: 1150, startPoint y: 634, endPoint x: 1038, endPoint y: 276, distance: 375.1
click at [1038, 276] on div "Hints Videos hero.attack("Treg"); 1 2 3 4 5 6 7 8 9 // Defend against "Brak" an…" at bounding box center [1074, 346] width 348 height 693
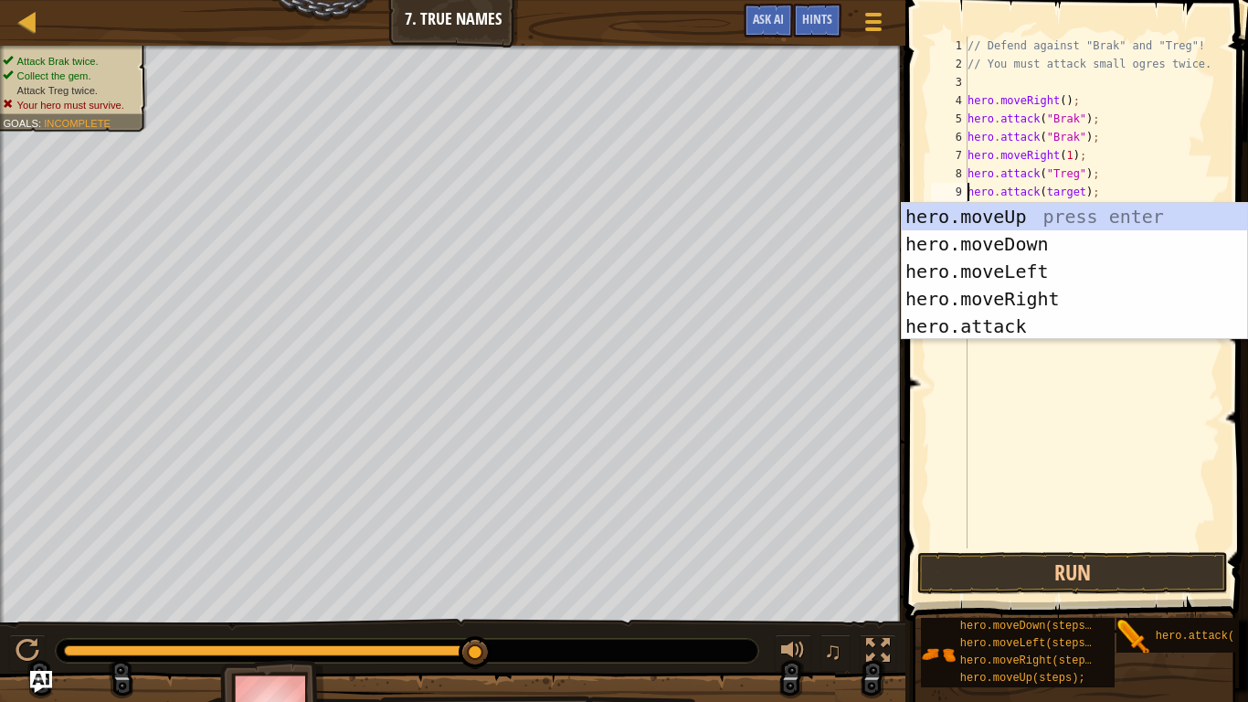
click at [1073, 191] on div "// Defend against "Brak" and "Treg"! // You must attack small ogres twice. hero…" at bounding box center [1092, 311] width 257 height 548
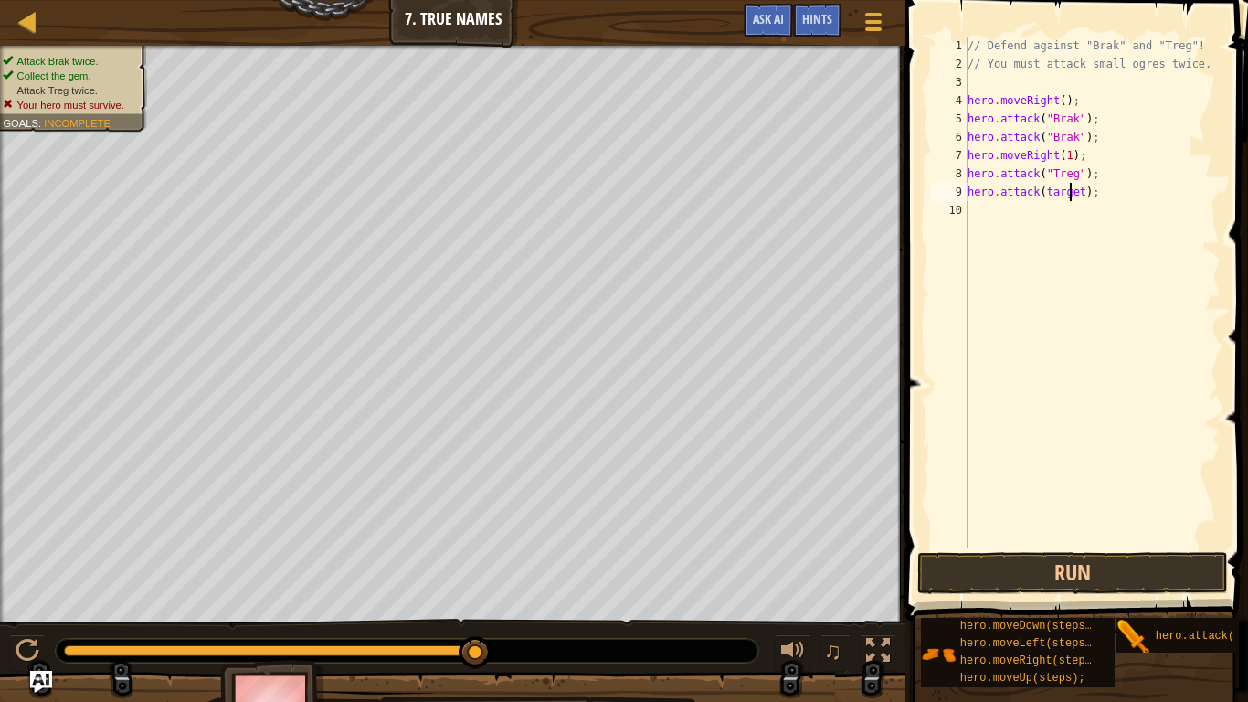
click at [1073, 191] on div "// Defend against "Brak" and "Treg"! // You must attack small ogres twice. hero…" at bounding box center [1092, 311] width 257 height 548
type textarea "hero.attack("Treg");"
click at [1177, 546] on button "Run" at bounding box center [1072, 573] width 311 height 42
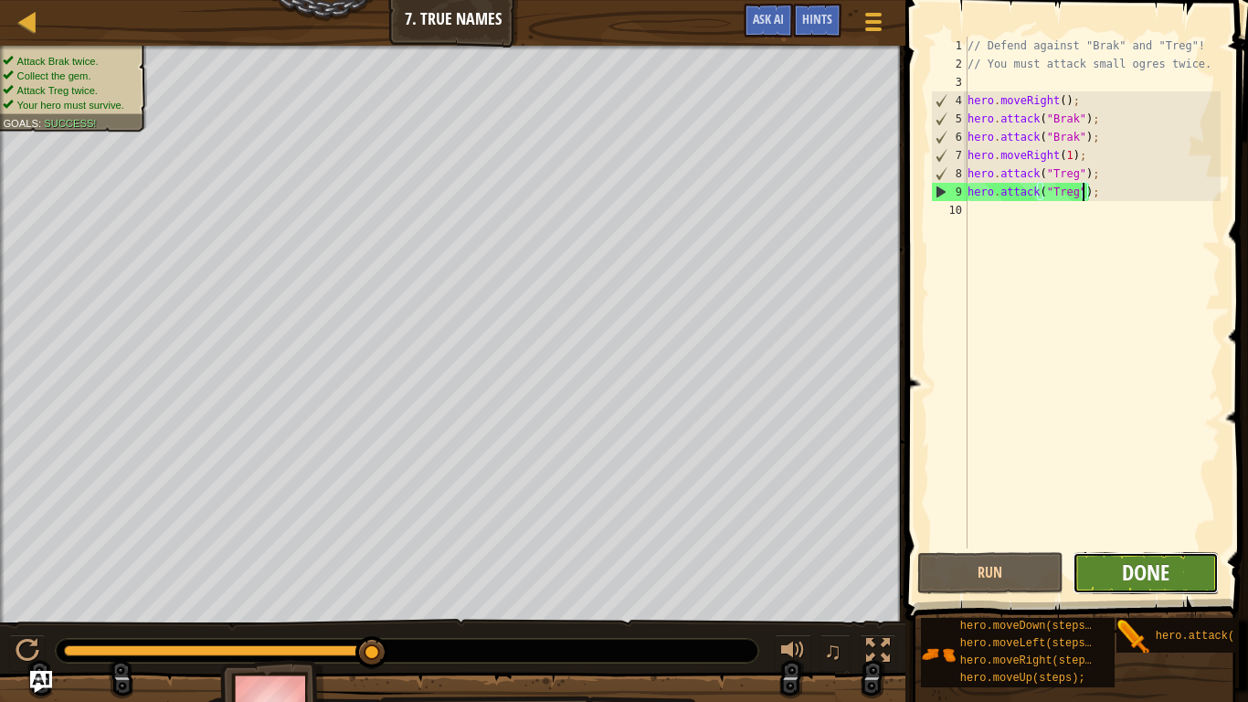
click at [1167, 546] on span "Done" at bounding box center [1146, 571] width 48 height 29
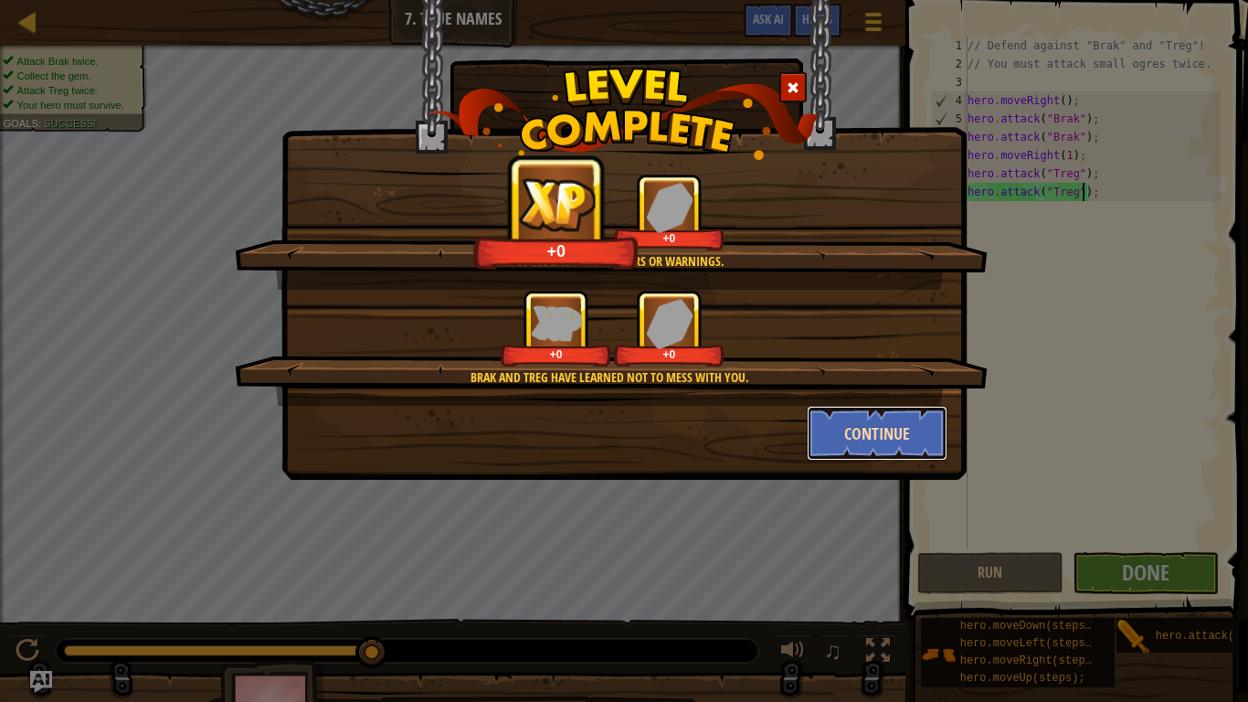
click at [889, 429] on button "Continue" at bounding box center [878, 433] width 142 height 55
